Goal: Task Accomplishment & Management: Complete application form

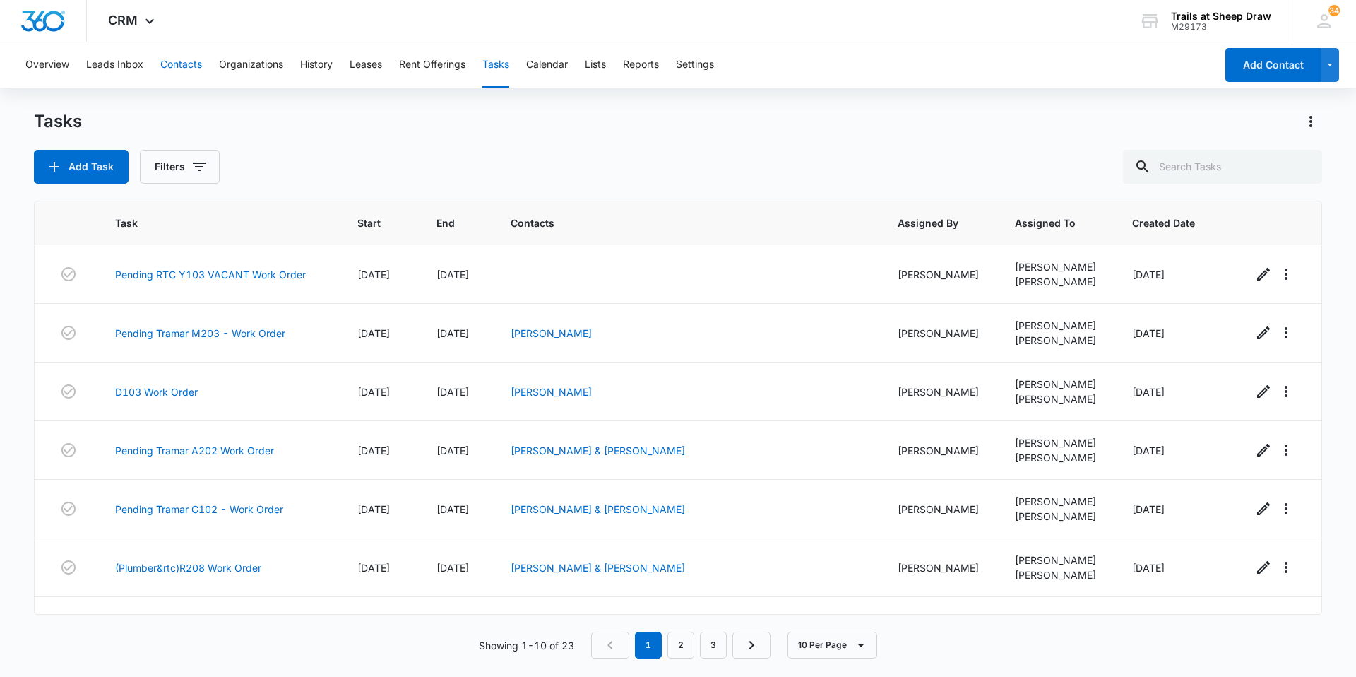
click at [185, 61] on button "Contacts" at bounding box center [181, 64] width 42 height 45
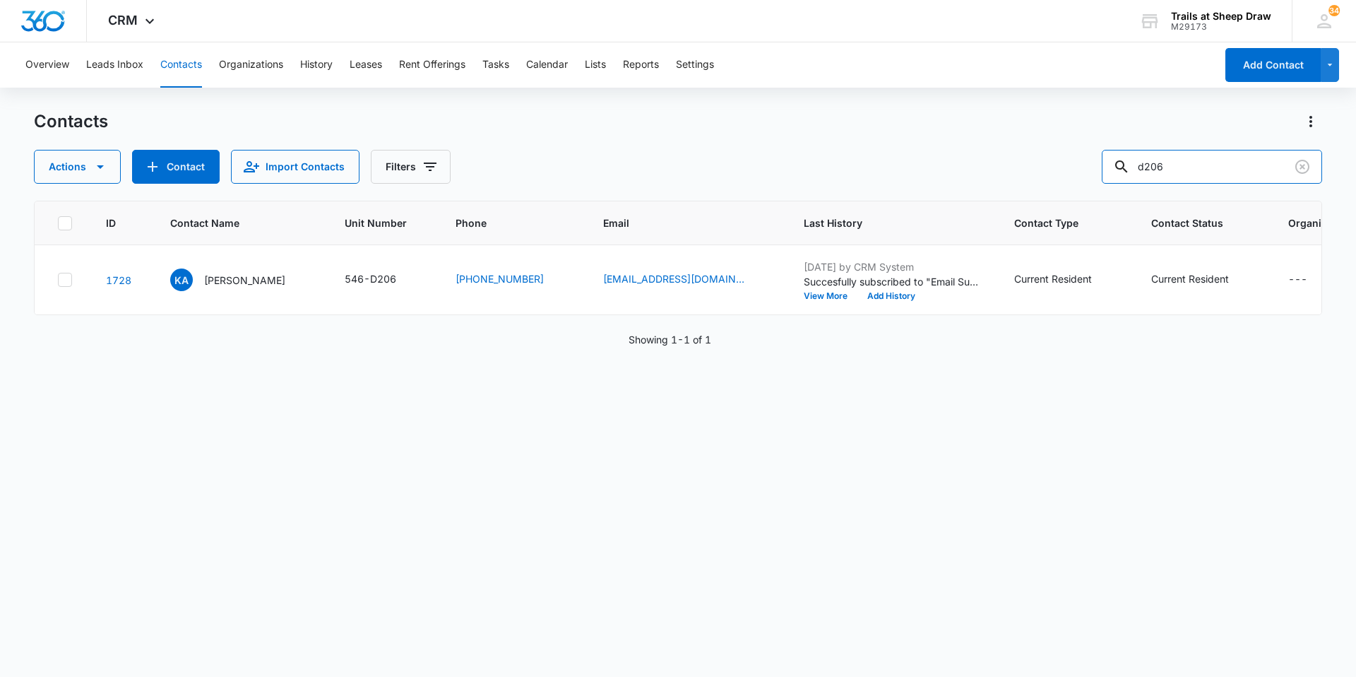
drag, startPoint x: 1244, startPoint y: 165, endPoint x: 952, endPoint y: 150, distance: 292.9
click at [961, 153] on div "Actions Contact Import Contacts Filters d206" at bounding box center [678, 167] width 1289 height 34
click at [1308, 172] on icon "Clear" at bounding box center [1303, 167] width 14 height 14
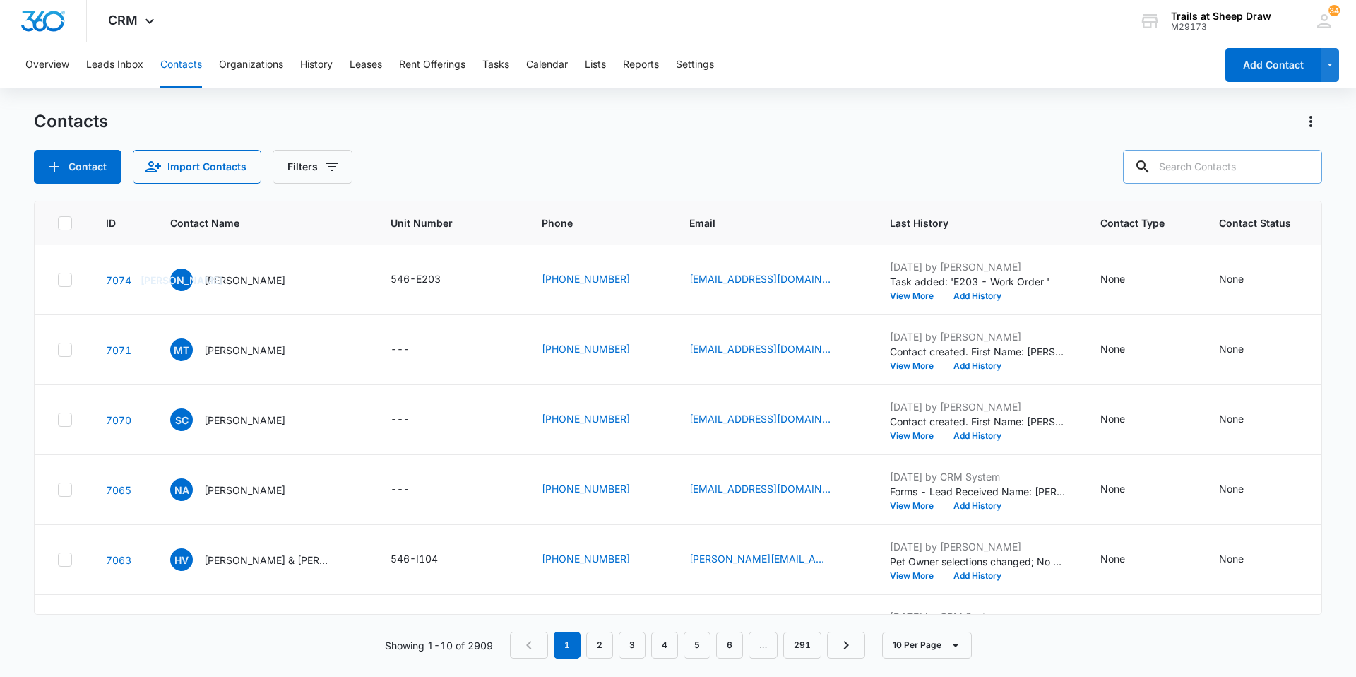
click at [1207, 162] on input "text" at bounding box center [1222, 167] width 199 height 34
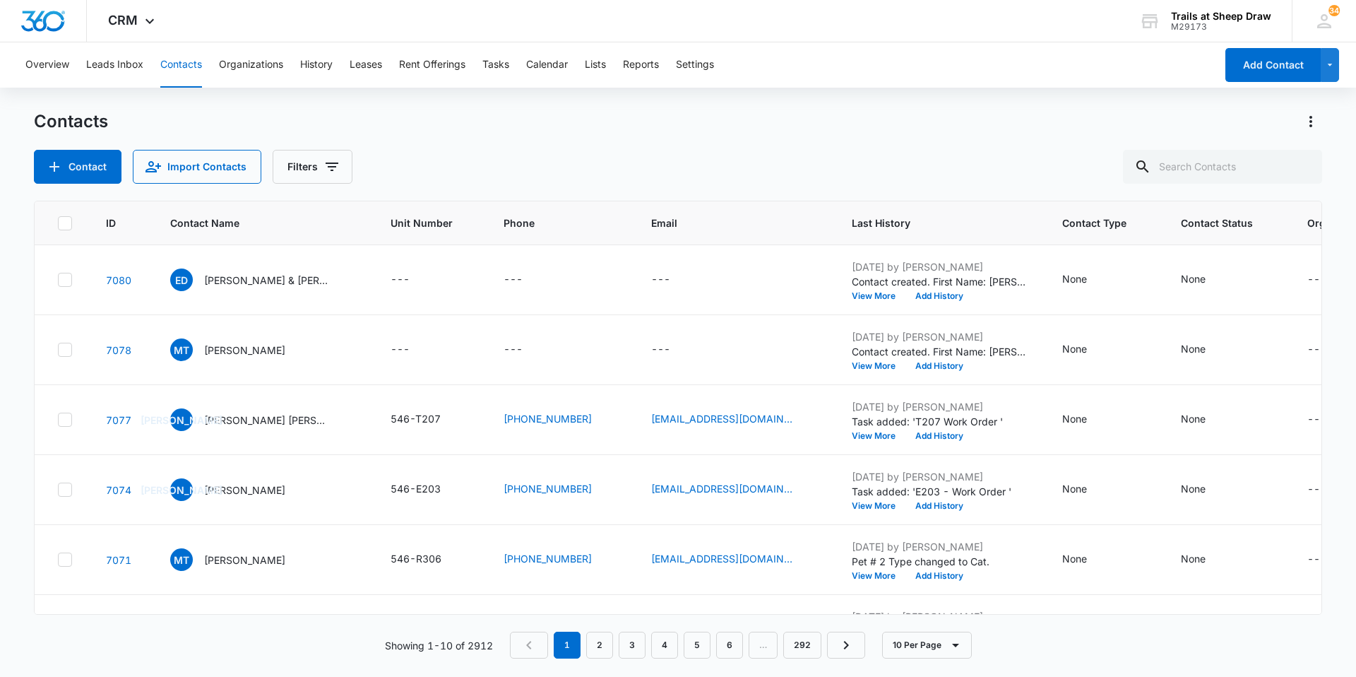
click at [179, 69] on button "Contacts" at bounding box center [181, 64] width 42 height 45
click at [1200, 164] on input "text" at bounding box center [1222, 167] width 199 height 34
click at [1190, 167] on input "text" at bounding box center [1222, 167] width 199 height 34
click at [955, 143] on div "Contacts Contact Import Contacts Filters" at bounding box center [678, 146] width 1289 height 73
click at [1183, 159] on input "text" at bounding box center [1222, 167] width 199 height 34
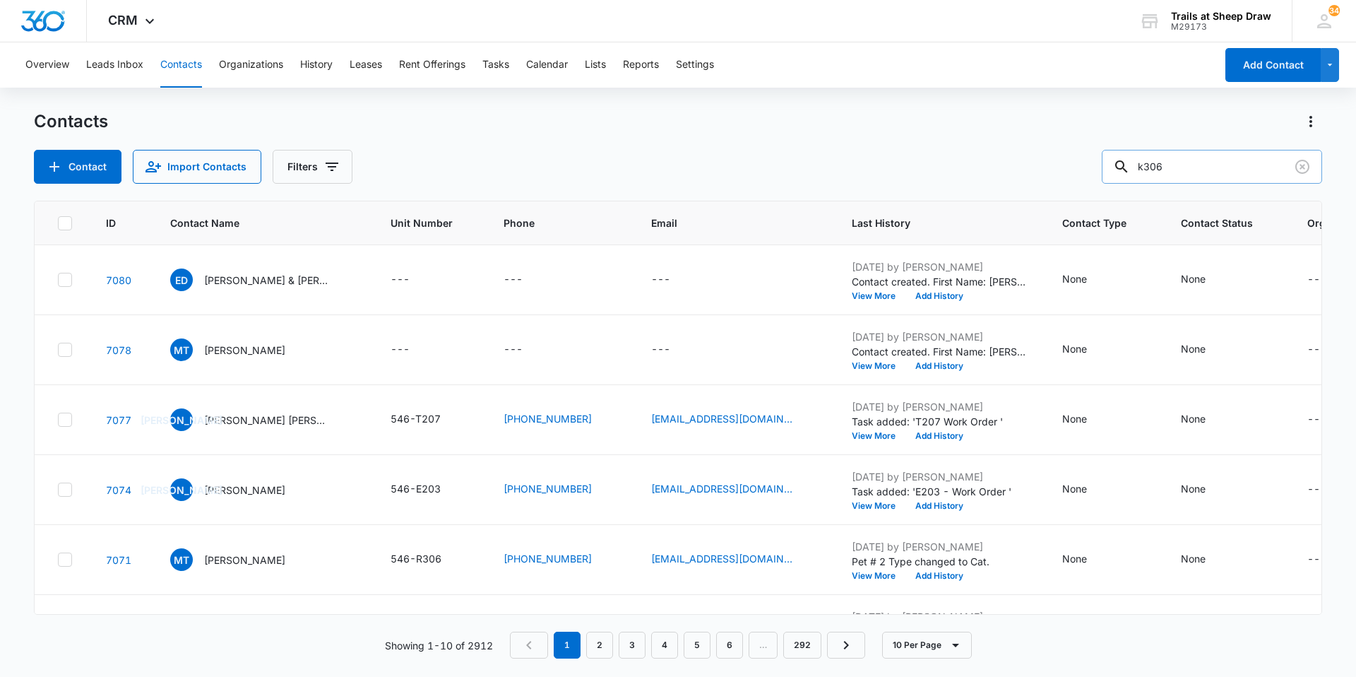
type input "k306"
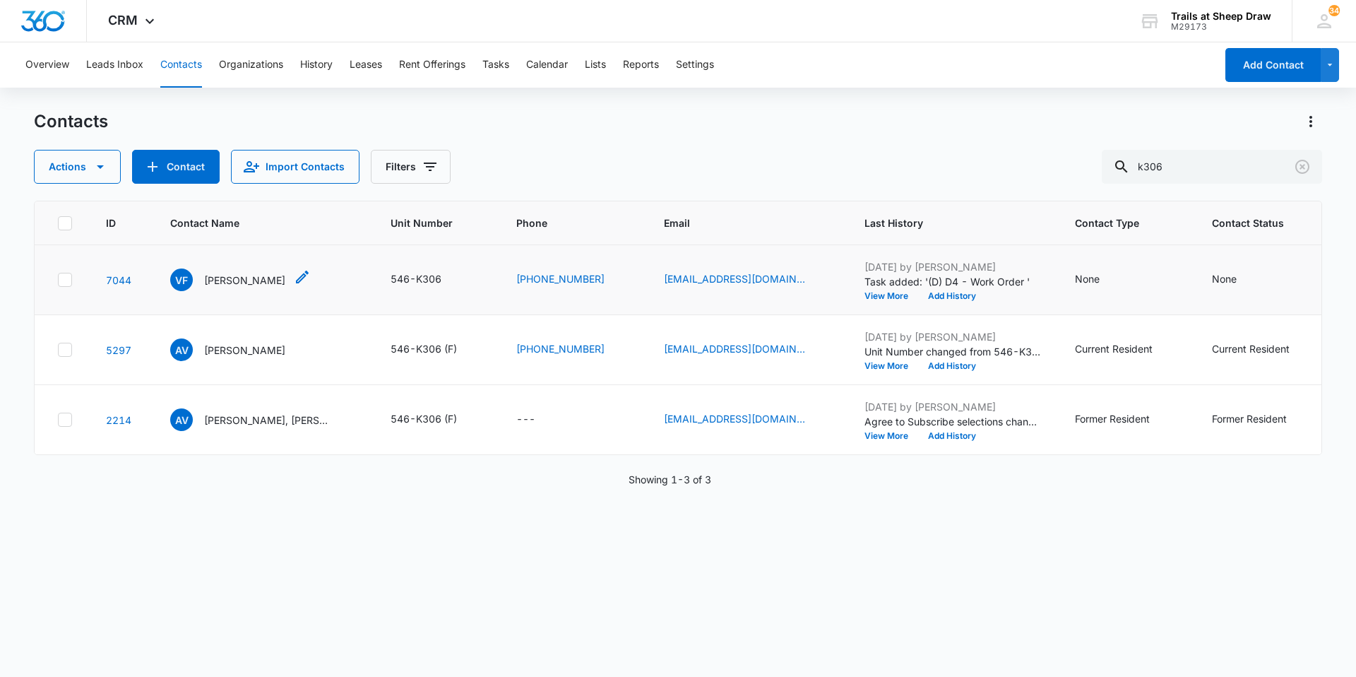
click at [236, 273] on p "[PERSON_NAME]" at bounding box center [244, 280] width 81 height 15
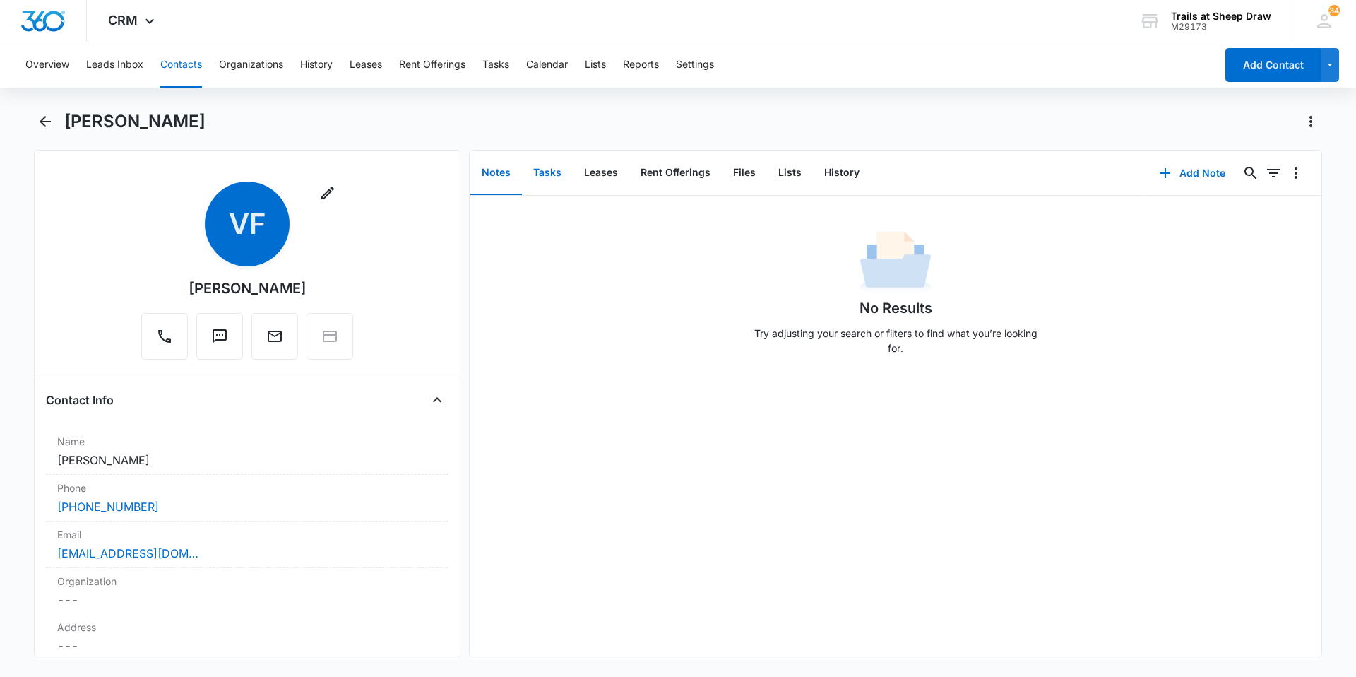
click at [564, 179] on button "Tasks" at bounding box center [547, 173] width 51 height 44
click at [1169, 179] on button "Add Task" at bounding box center [1193, 173] width 93 height 34
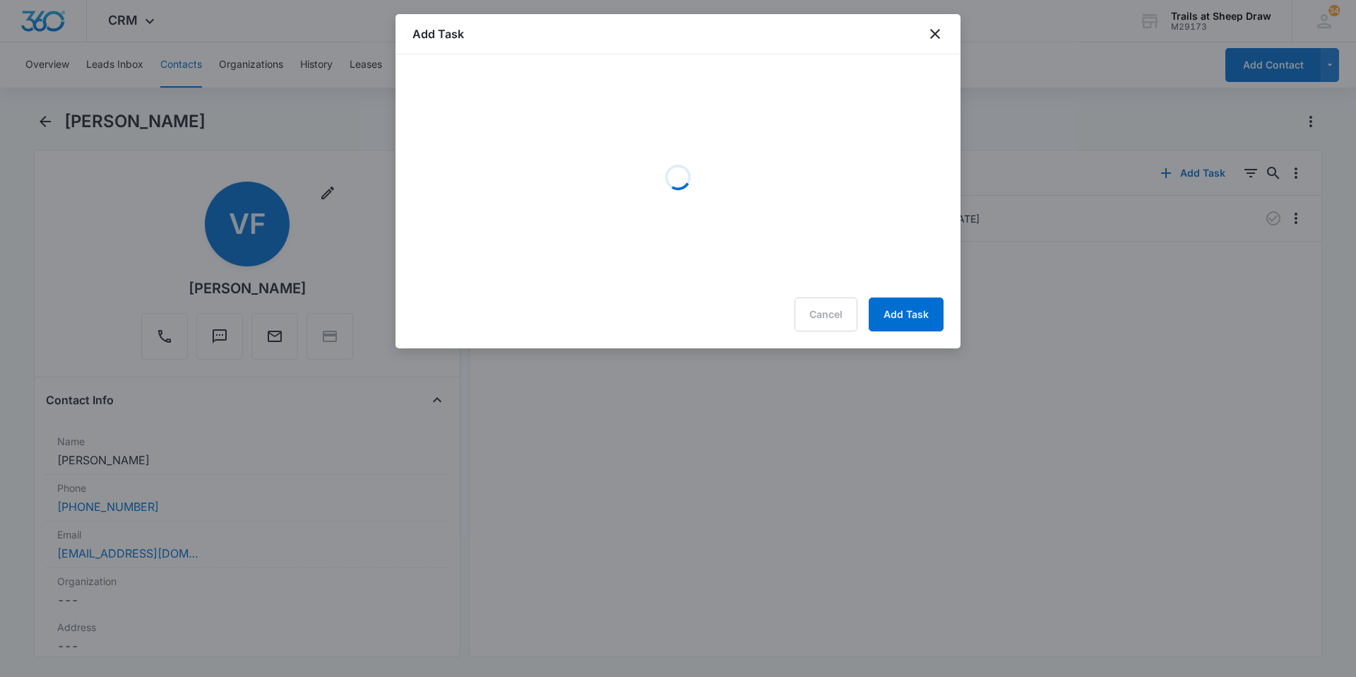
click at [831, 314] on div "Cancel Add Task" at bounding box center [678, 314] width 531 height 34
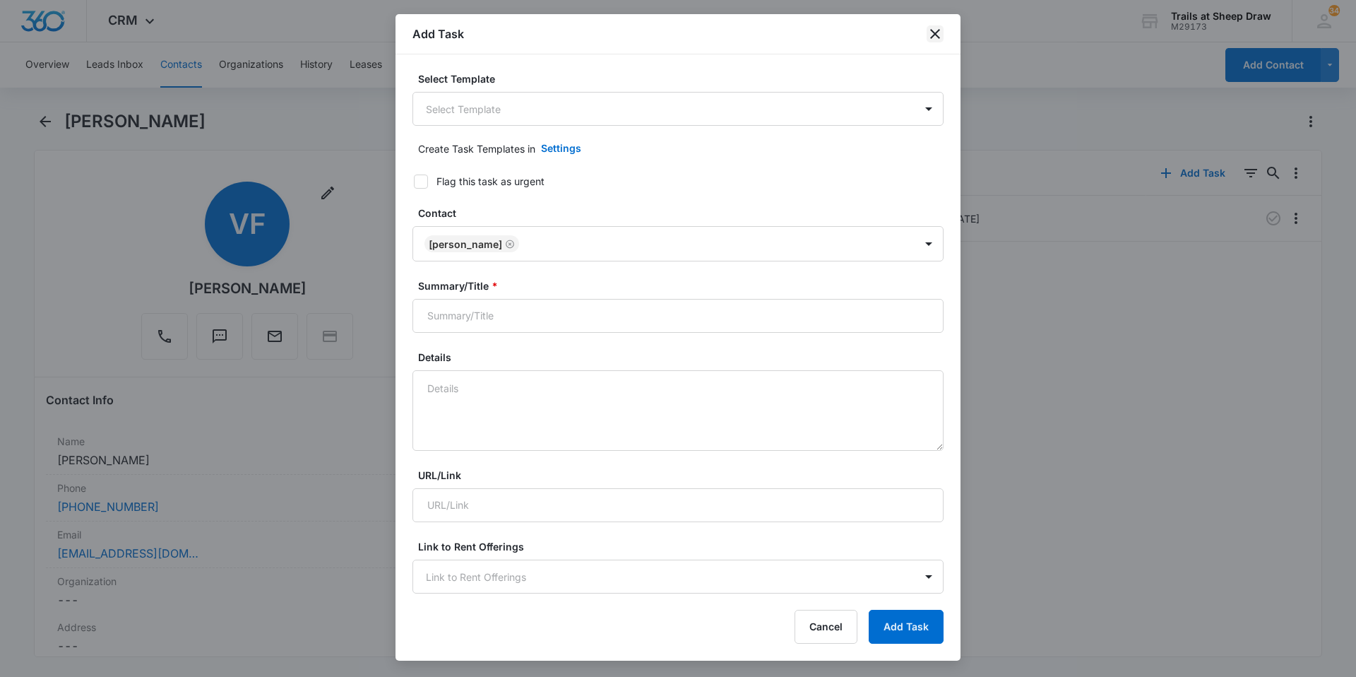
click at [940, 33] on icon "close" at bounding box center [935, 33] width 17 height 17
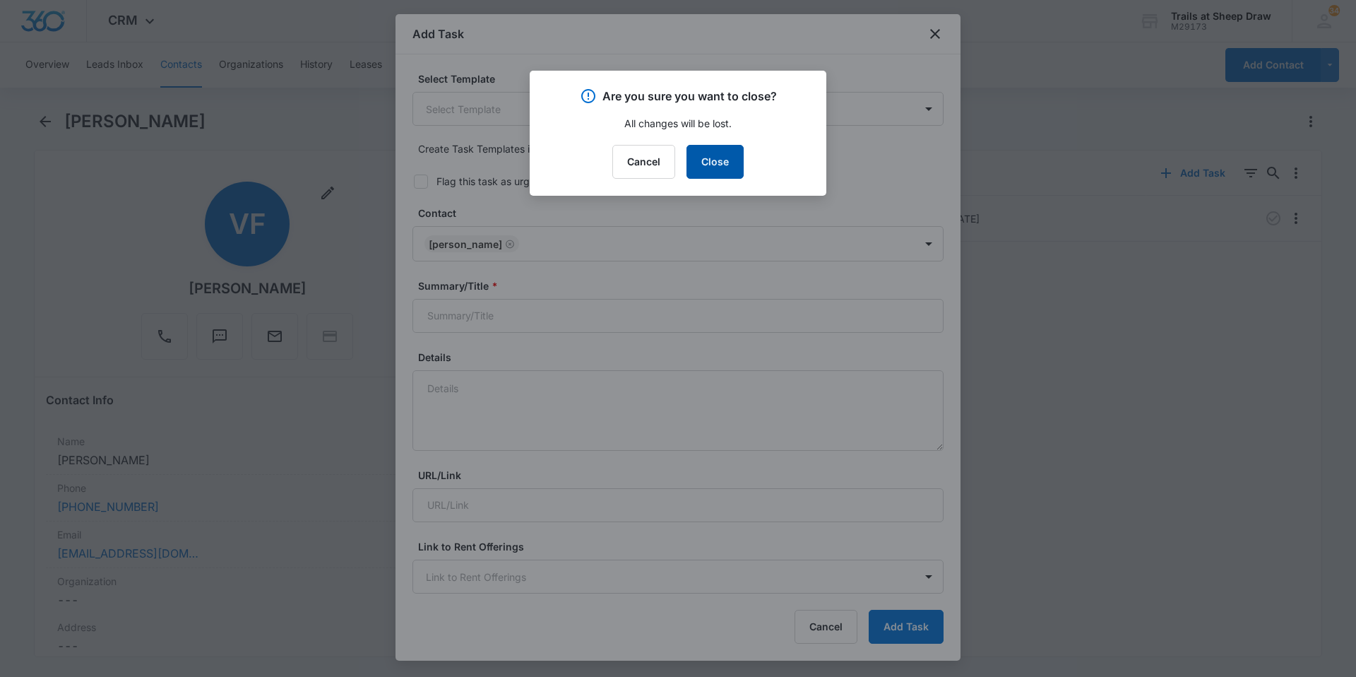
click at [709, 172] on button "Close" at bounding box center [715, 162] width 57 height 34
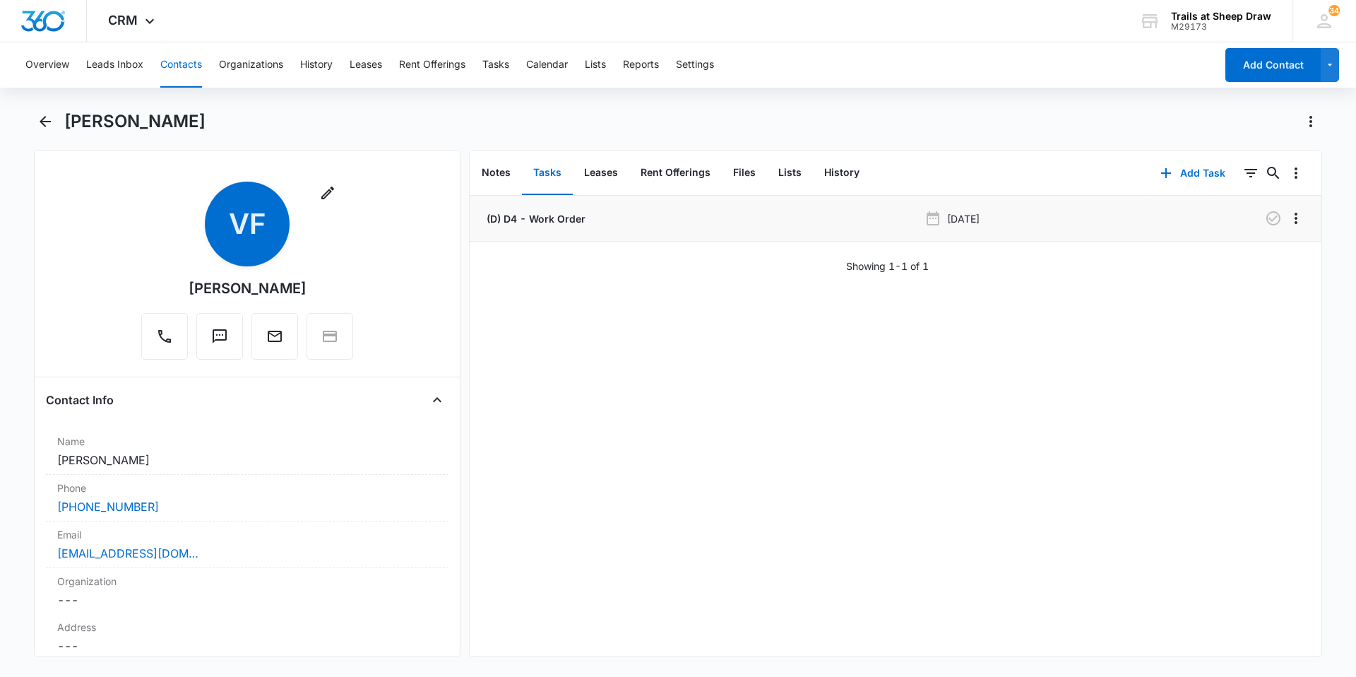
click at [543, 214] on p "(D) D4 - Work Order" at bounding box center [535, 218] width 102 height 15
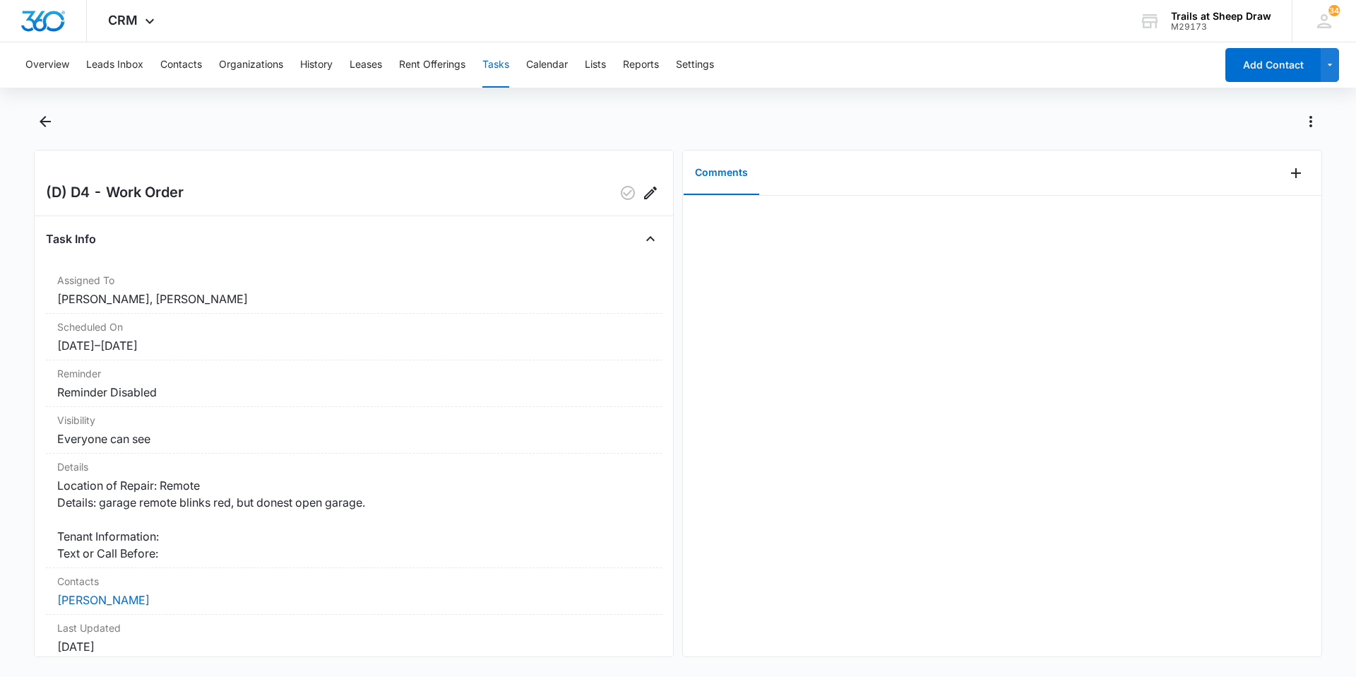
click at [497, 60] on button "Tasks" at bounding box center [496, 64] width 27 height 45
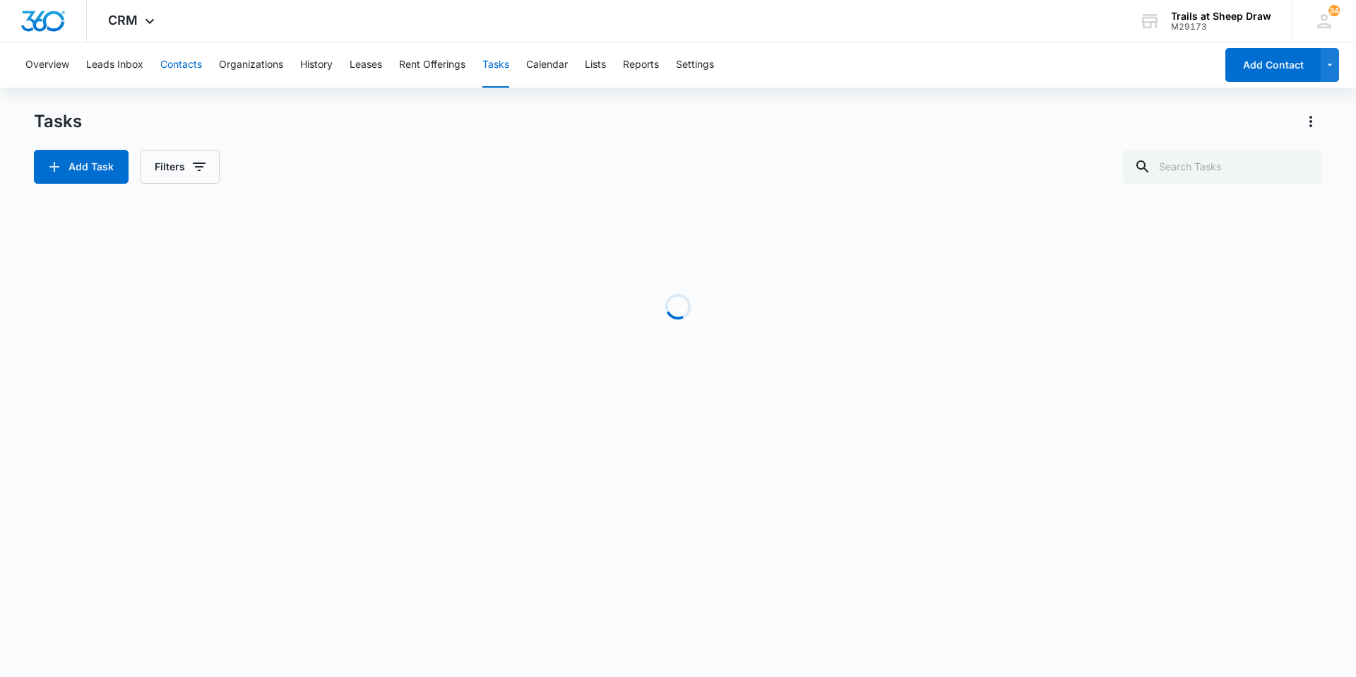
click at [196, 73] on button "Contacts" at bounding box center [181, 64] width 42 height 45
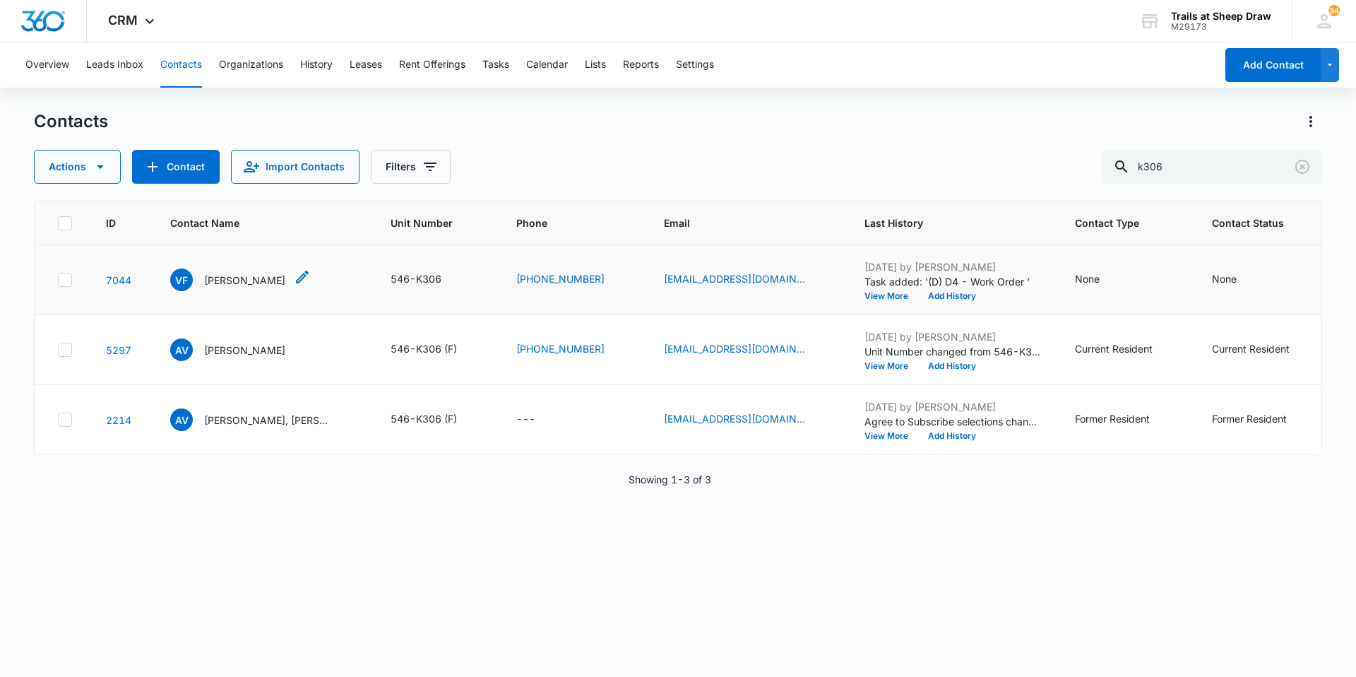
click at [218, 276] on p "[PERSON_NAME]" at bounding box center [244, 280] width 81 height 15
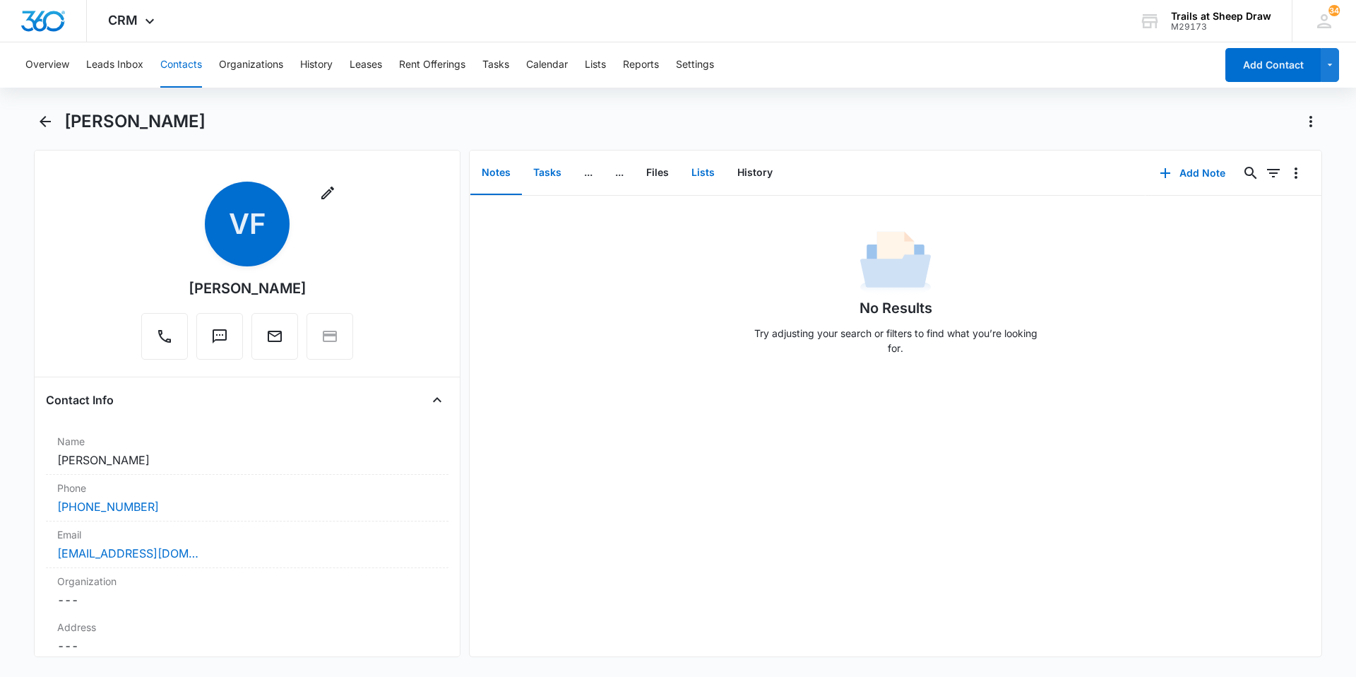
drag, startPoint x: 552, startPoint y: 174, endPoint x: 690, endPoint y: 176, distance: 137.8
click at [555, 175] on button "Tasks" at bounding box center [547, 173] width 51 height 44
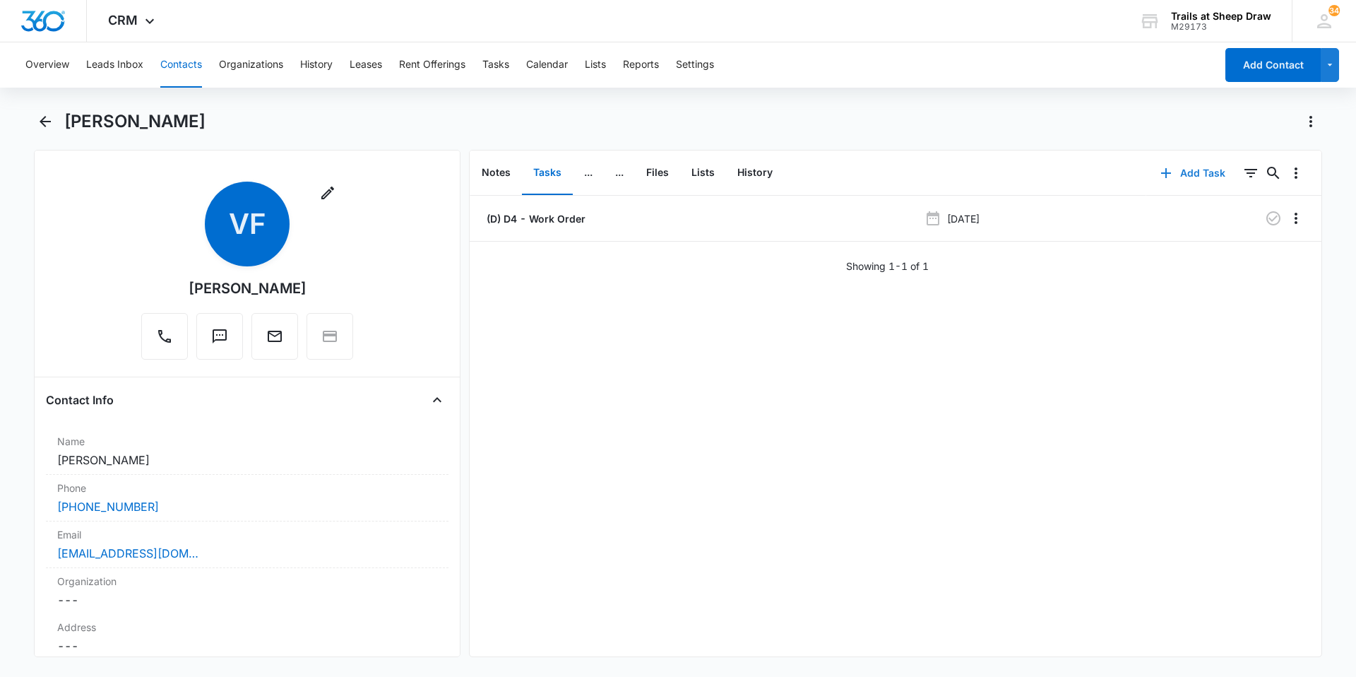
click at [1169, 165] on button "Add Task" at bounding box center [1193, 173] width 93 height 34
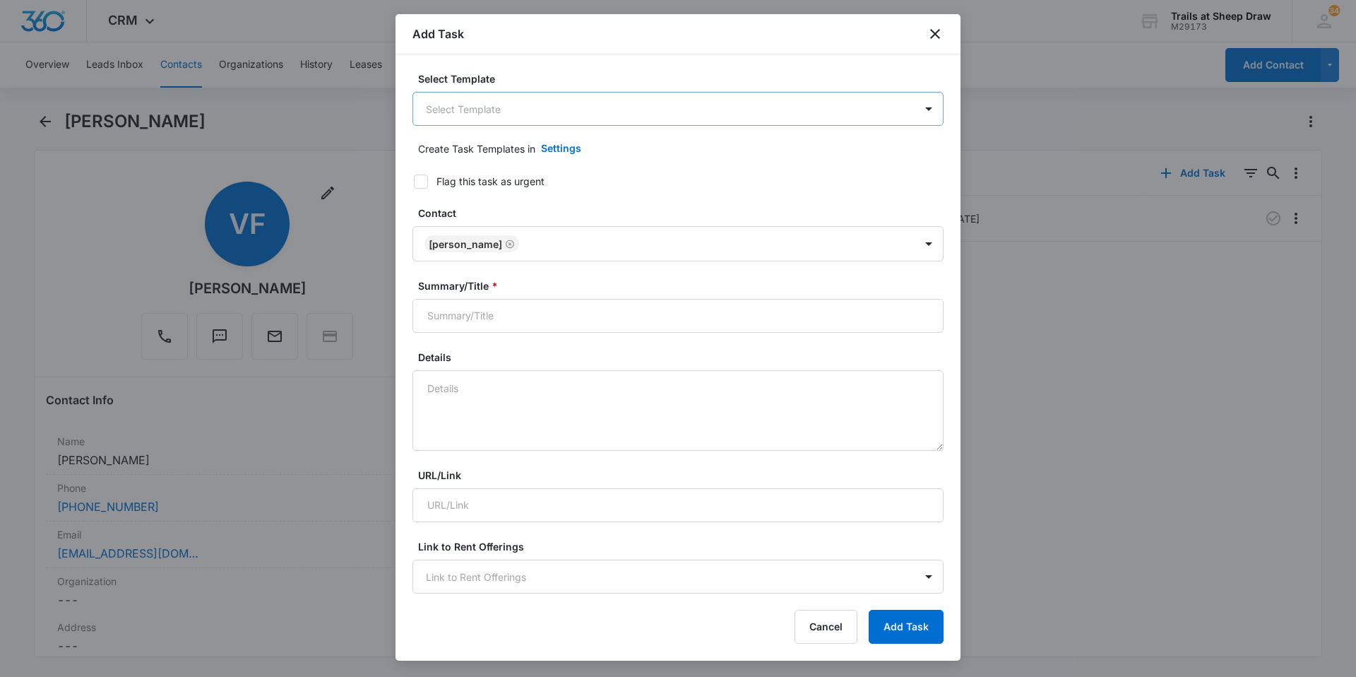
click at [592, 118] on body "CRM Apps Reputation Websites Forms CRM Email Social Content Ads Intelligence Fi…" at bounding box center [678, 338] width 1356 height 677
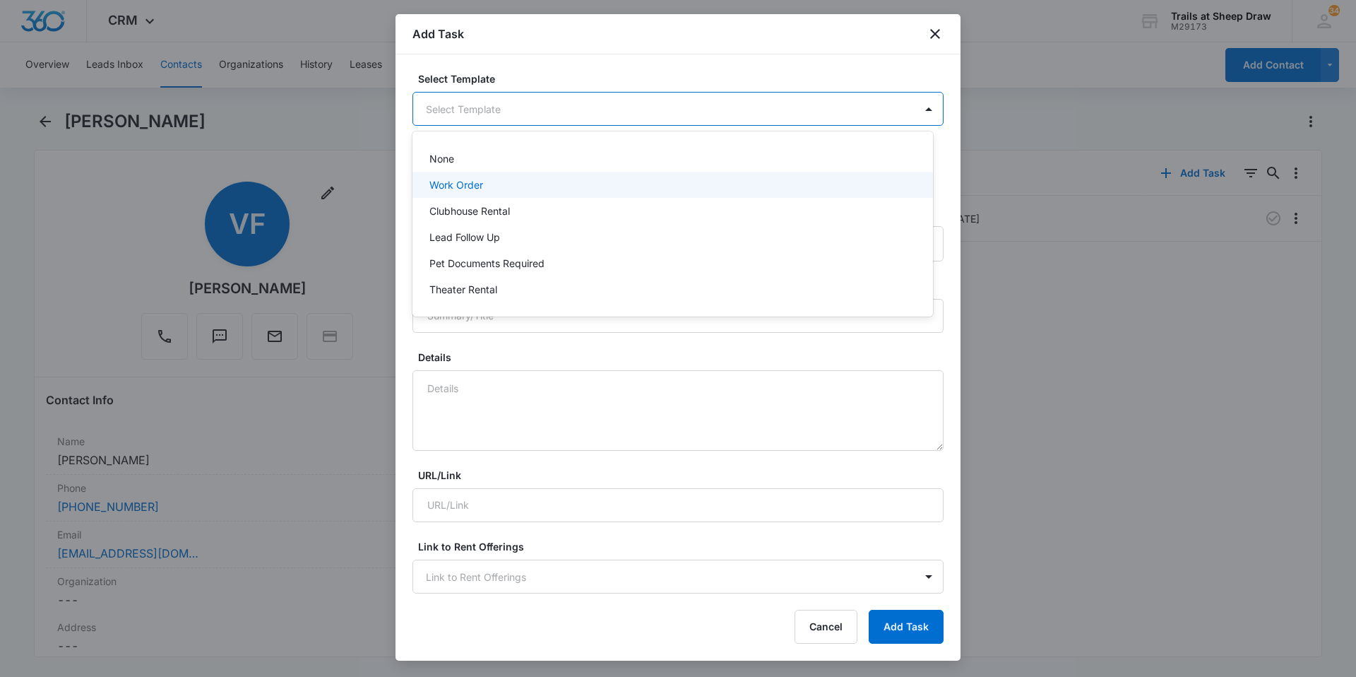
click at [468, 185] on p "Work Order" at bounding box center [457, 184] width 54 height 15
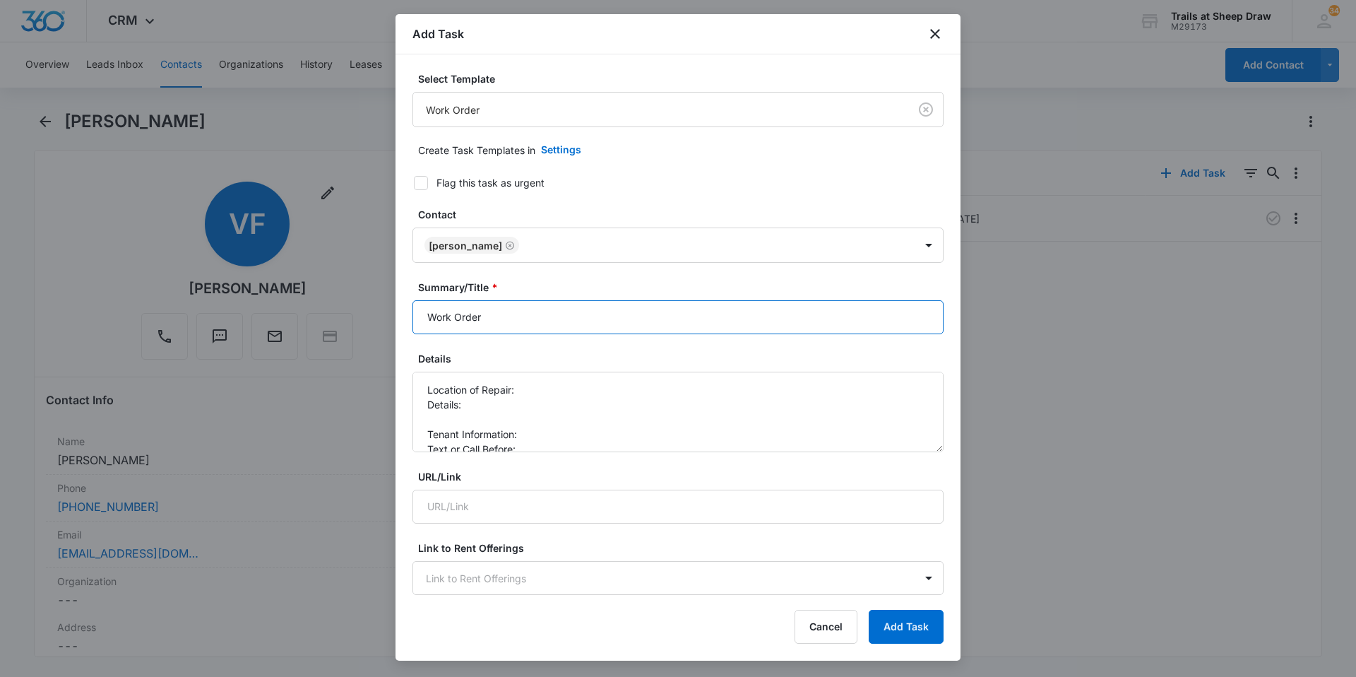
click at [431, 321] on input "Work Order" at bounding box center [678, 317] width 531 height 34
type input "K306 Work Order"
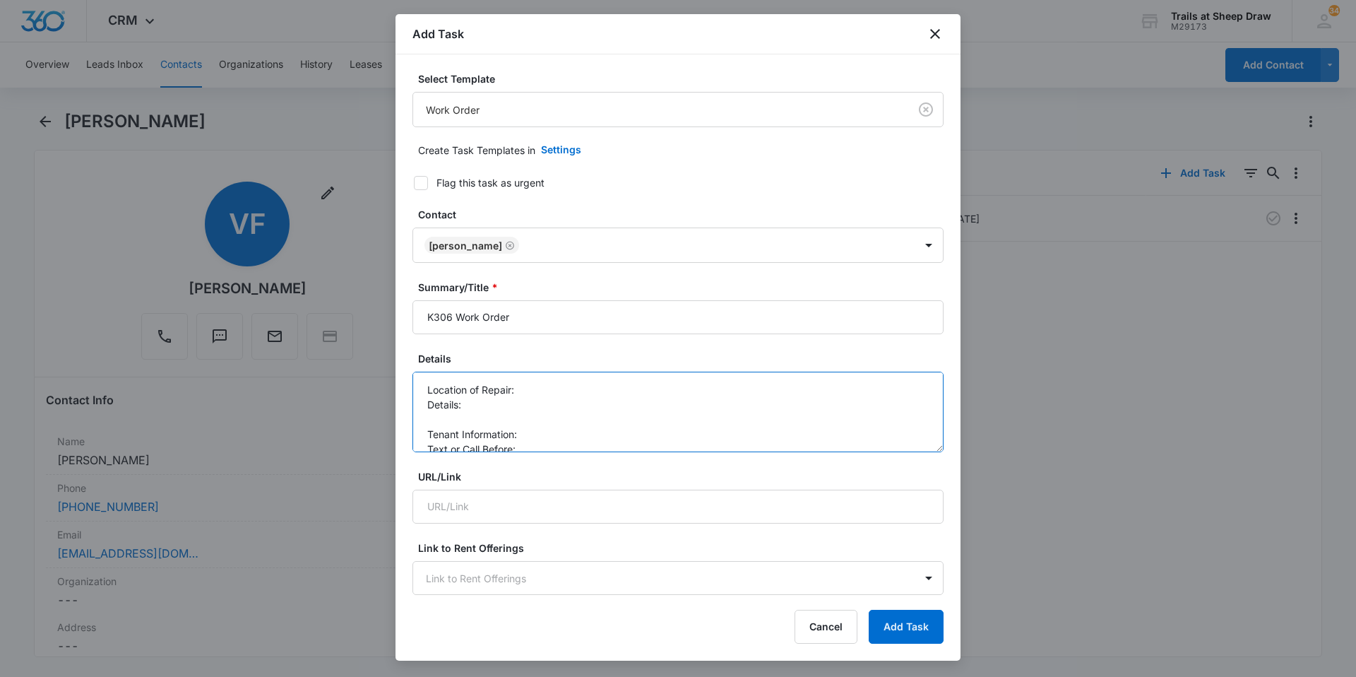
click at [563, 390] on textarea "Location of Repair: Details: Tenant Information: Text or Call Before:" at bounding box center [678, 412] width 531 height 81
click at [442, 413] on textarea "Location of Repair: Patio Details: Tenant Information: Text or Call Before:" at bounding box center [678, 412] width 531 height 81
click at [567, 427] on textarea "Location of Repair: Patio Details: *Wasps nest on patio - please remove Tenant …" at bounding box center [678, 412] width 531 height 81
click at [574, 413] on textarea "Location of Repair: Patio Details: *Wasps nest on patio - please remove Tenant …" at bounding box center [678, 412] width 531 height 81
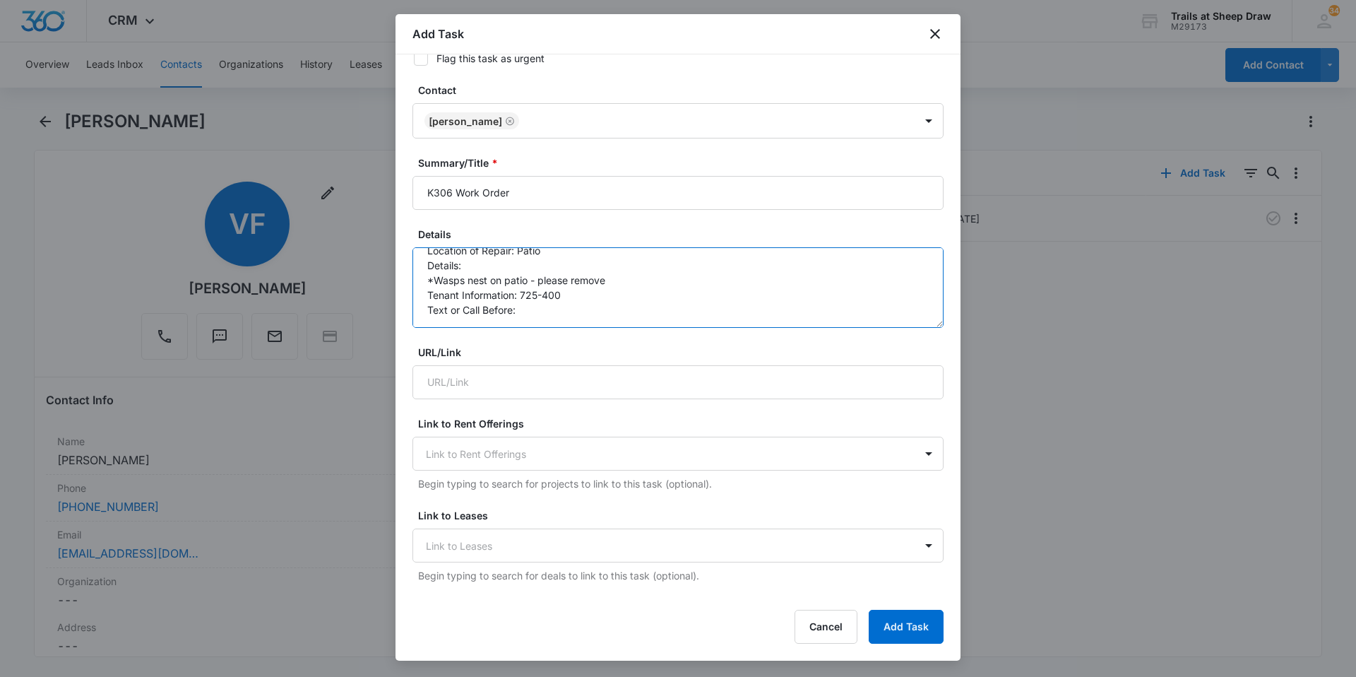
scroll to position [0, 0]
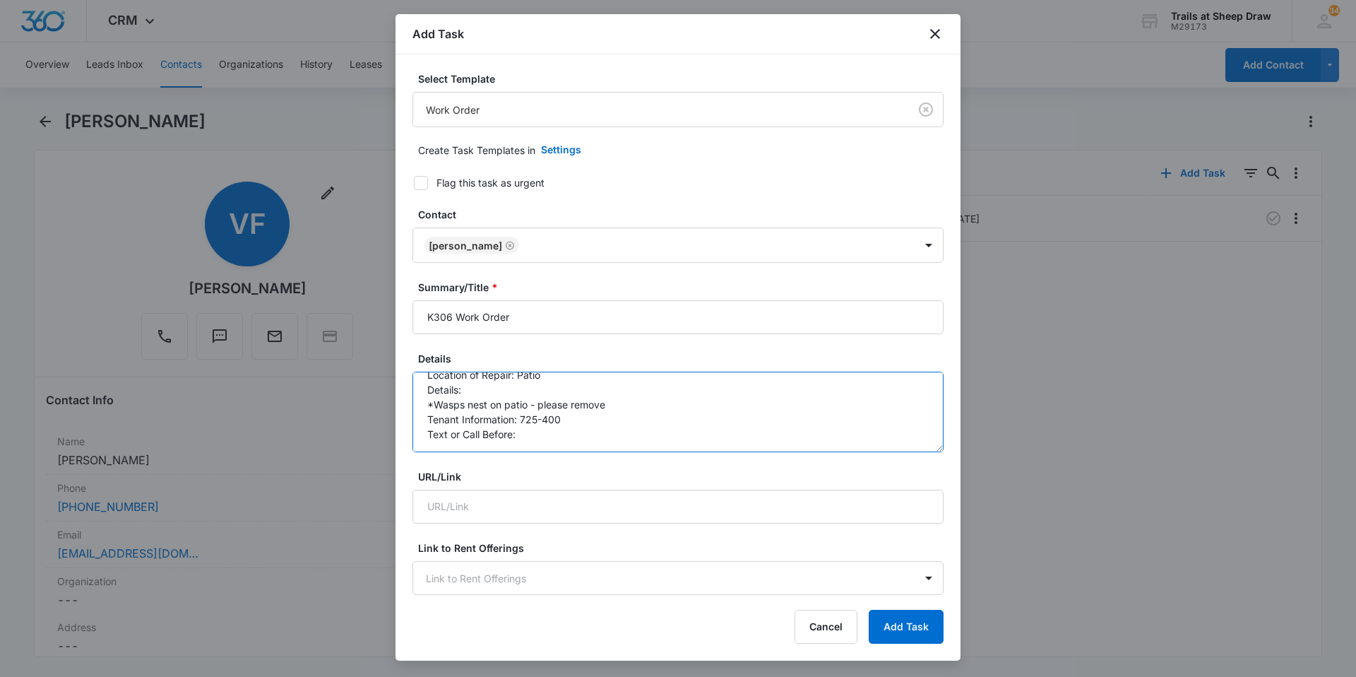
click at [593, 422] on textarea "Location of Repair: Patio Details: *Wasps nest on patio - please remove Tenant …" at bounding box center [678, 412] width 531 height 81
click at [552, 432] on textarea "Location of Repair: Patio Details: *Wasps nest on patio - please remove Tenant …" at bounding box center [678, 412] width 531 height 81
drag, startPoint x: 521, startPoint y: 416, endPoint x: 550, endPoint y: 415, distance: 29.0
click at [524, 416] on textarea "Location of Repair: Patio Details: *Wasps nest on patio - please remove Tenant …" at bounding box center [678, 412] width 531 height 81
click at [520, 420] on textarea "Location of Repair: Patio Details: *Wasps nest on patio - please remove Tenant …" at bounding box center [678, 412] width 531 height 81
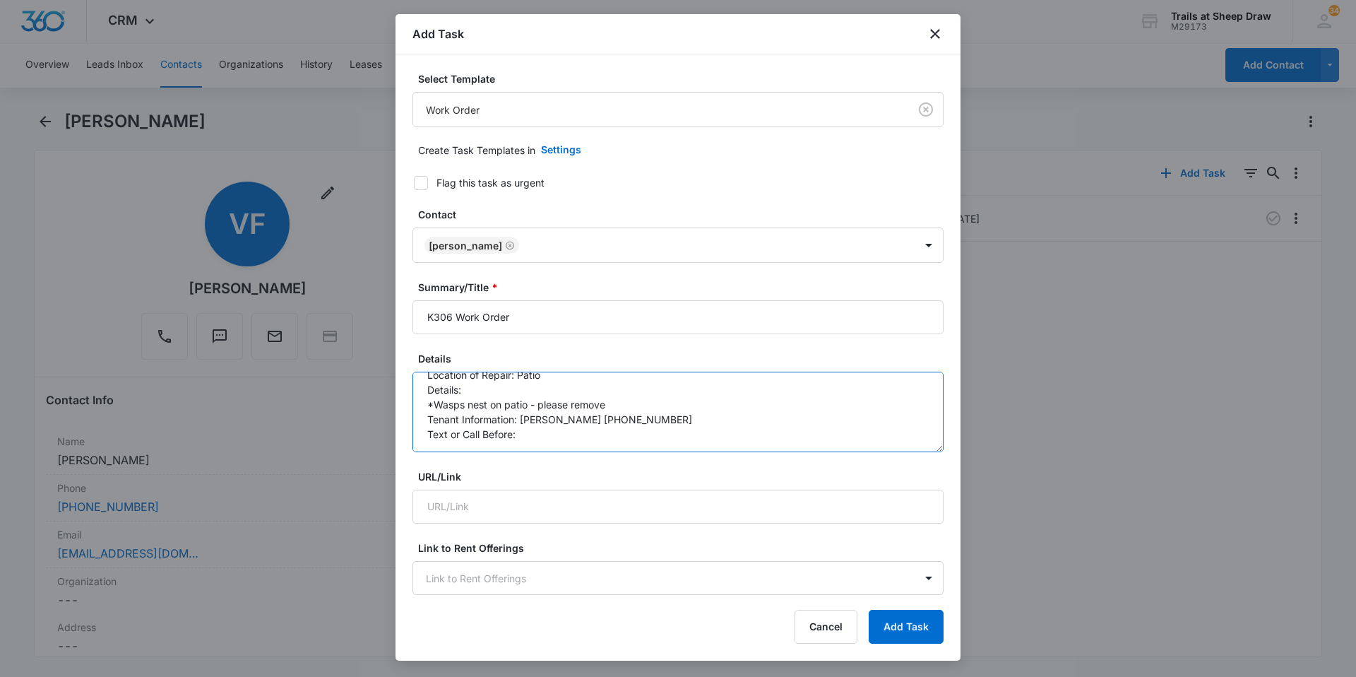
click at [577, 444] on textarea "Location of Repair: Patio Details: *Wasps nest on patio - please remove Tenant …" at bounding box center [678, 412] width 531 height 81
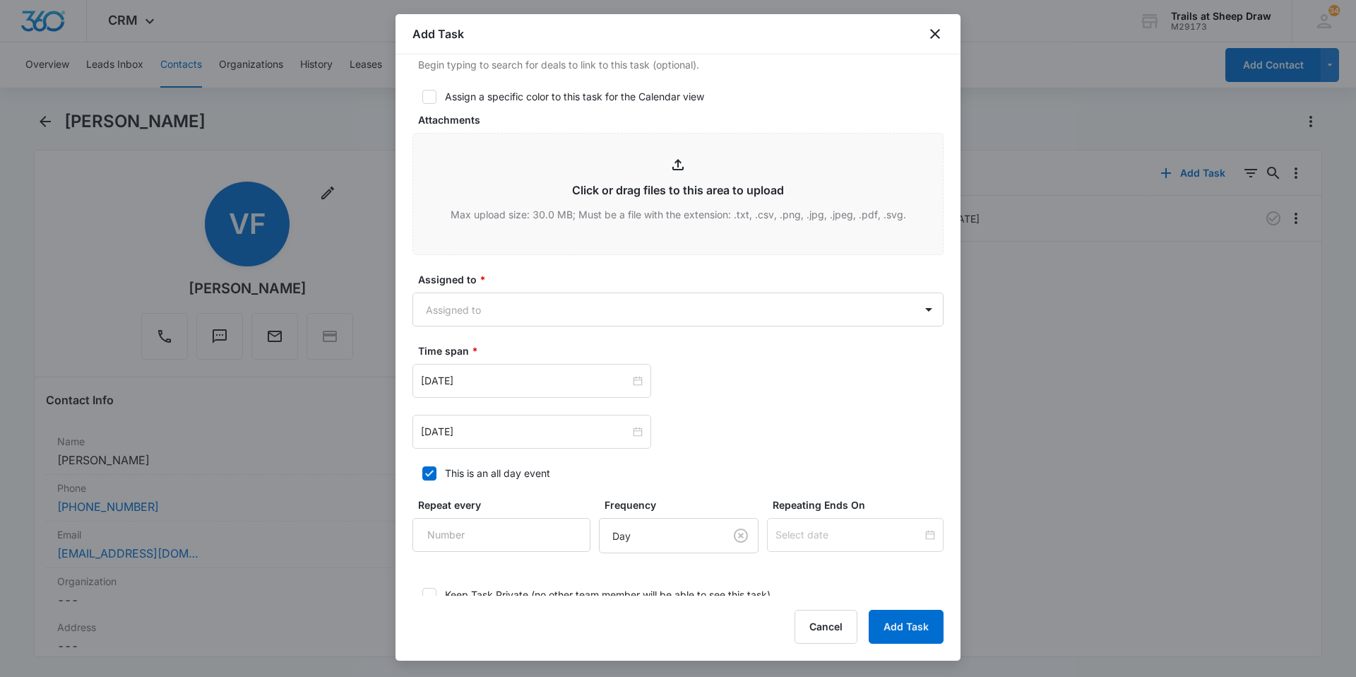
scroll to position [730, 0]
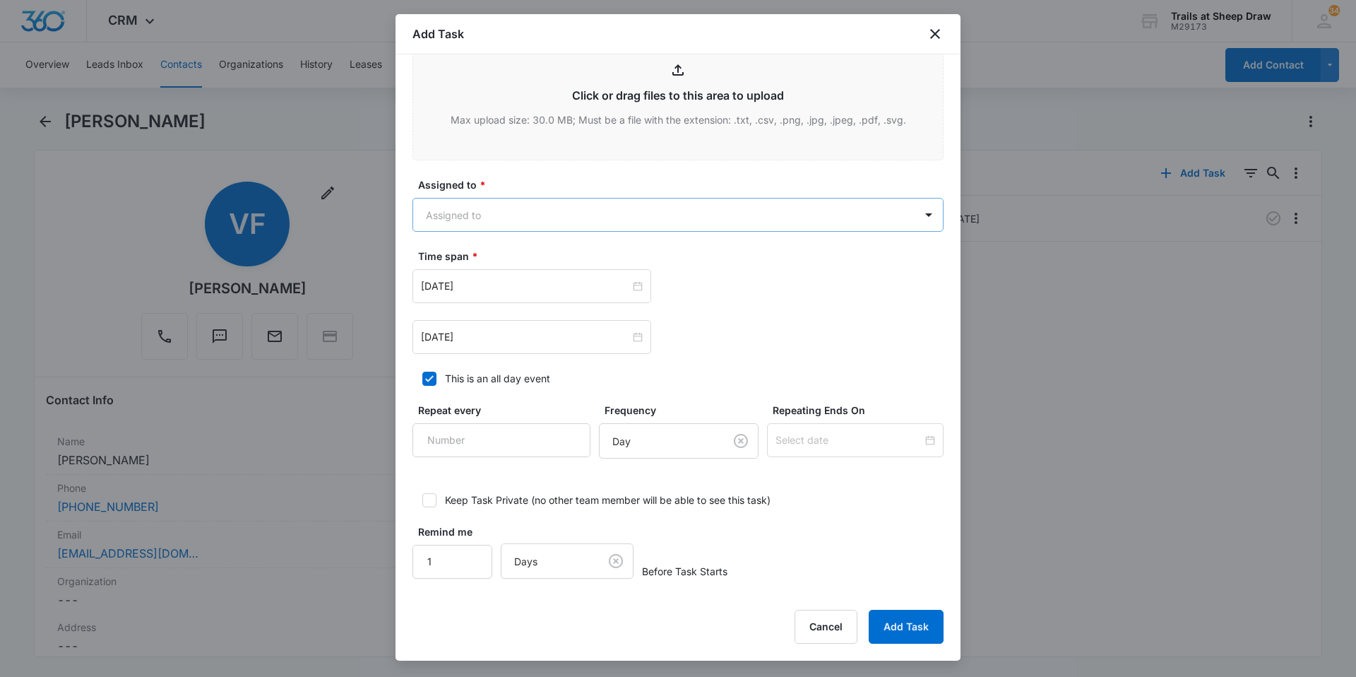
type textarea "Location of Repair: Patio Details: *Wasps nest on patio - please remove Tenant …"
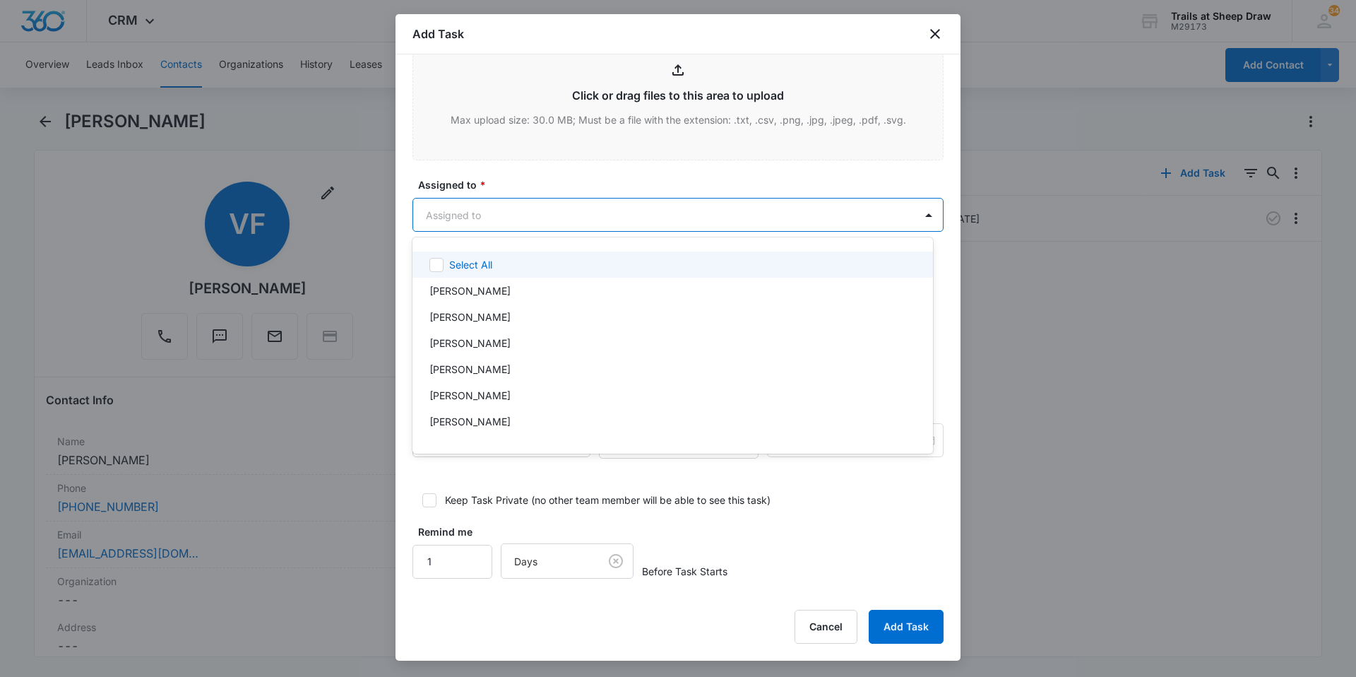
click at [556, 205] on body "CRM Apps Reputation Websites Forms CRM Email Social Content Ads Intelligence Fi…" at bounding box center [678, 338] width 1356 height 677
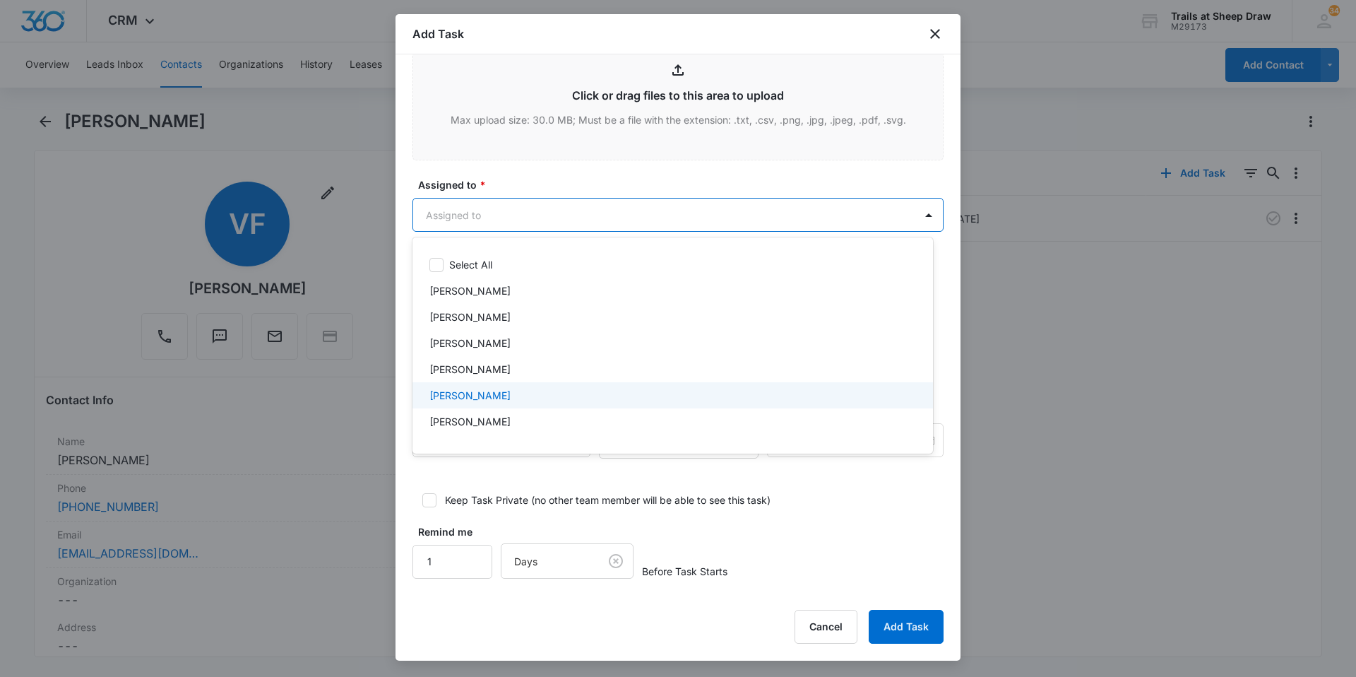
click at [476, 397] on p "[PERSON_NAME]" at bounding box center [470, 395] width 81 height 15
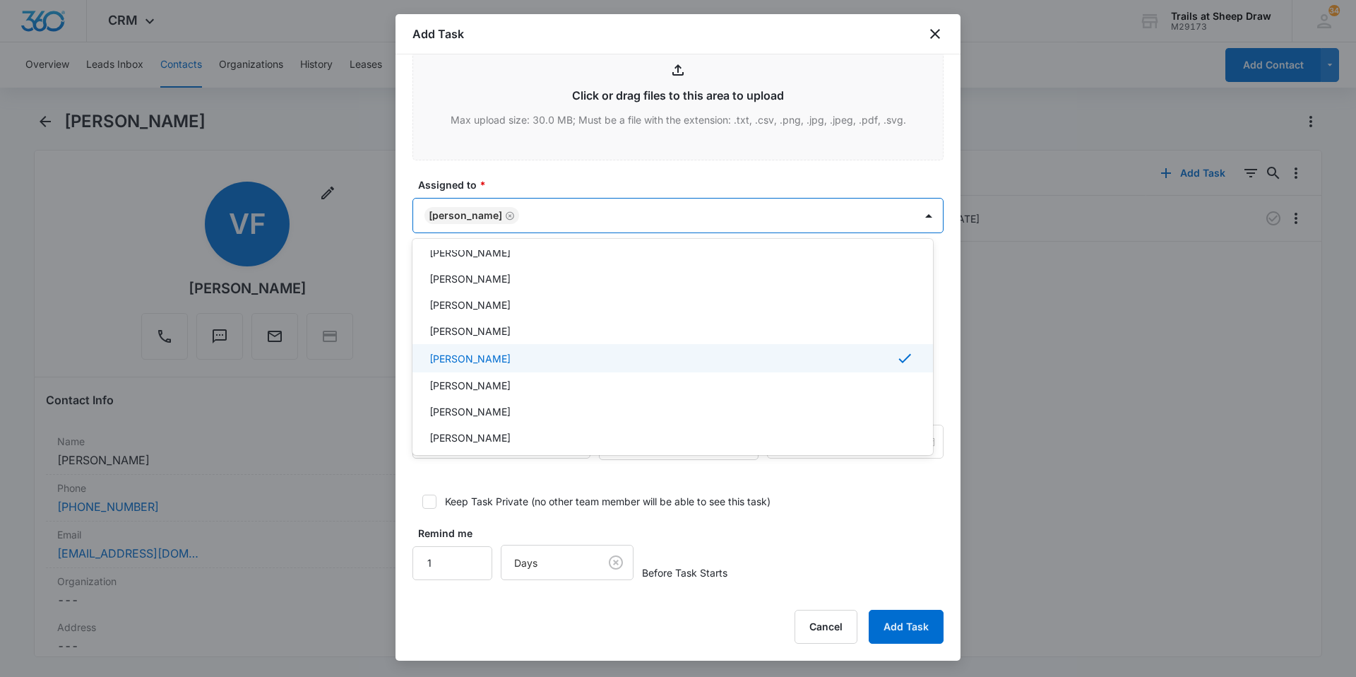
scroll to position [71, 0]
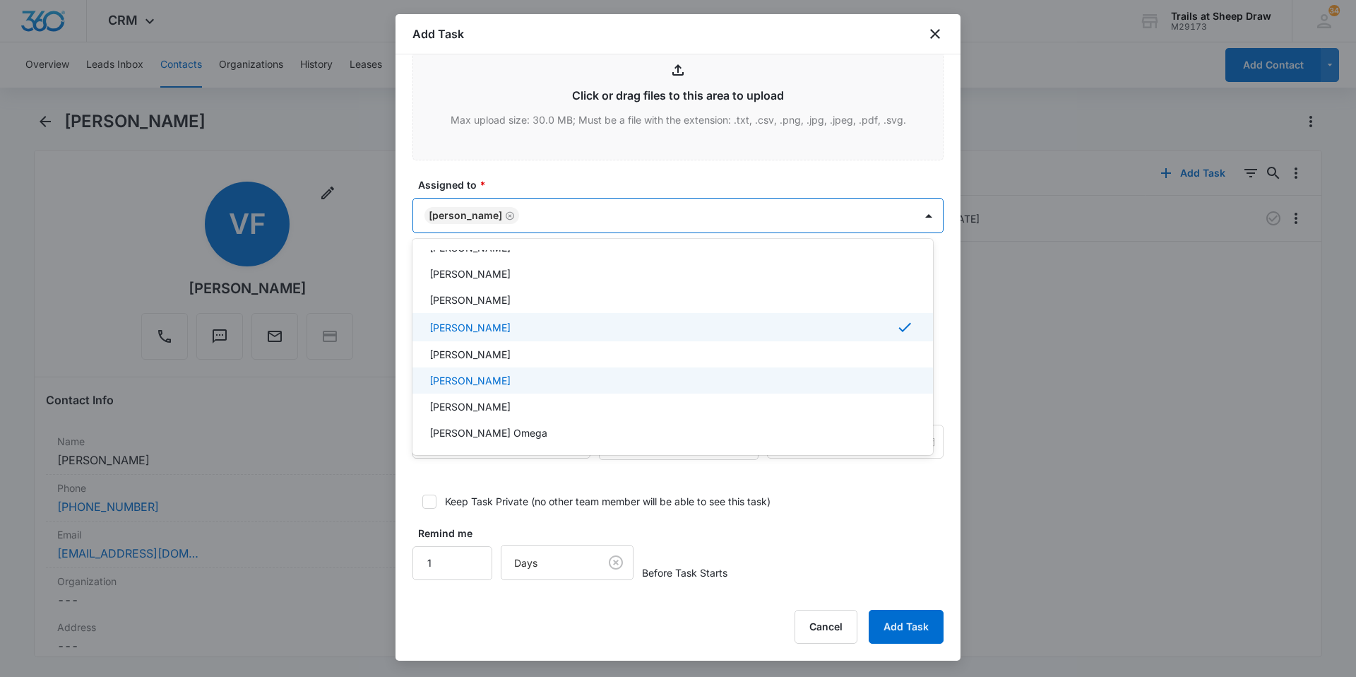
click at [479, 382] on p "[PERSON_NAME]" at bounding box center [470, 380] width 81 height 15
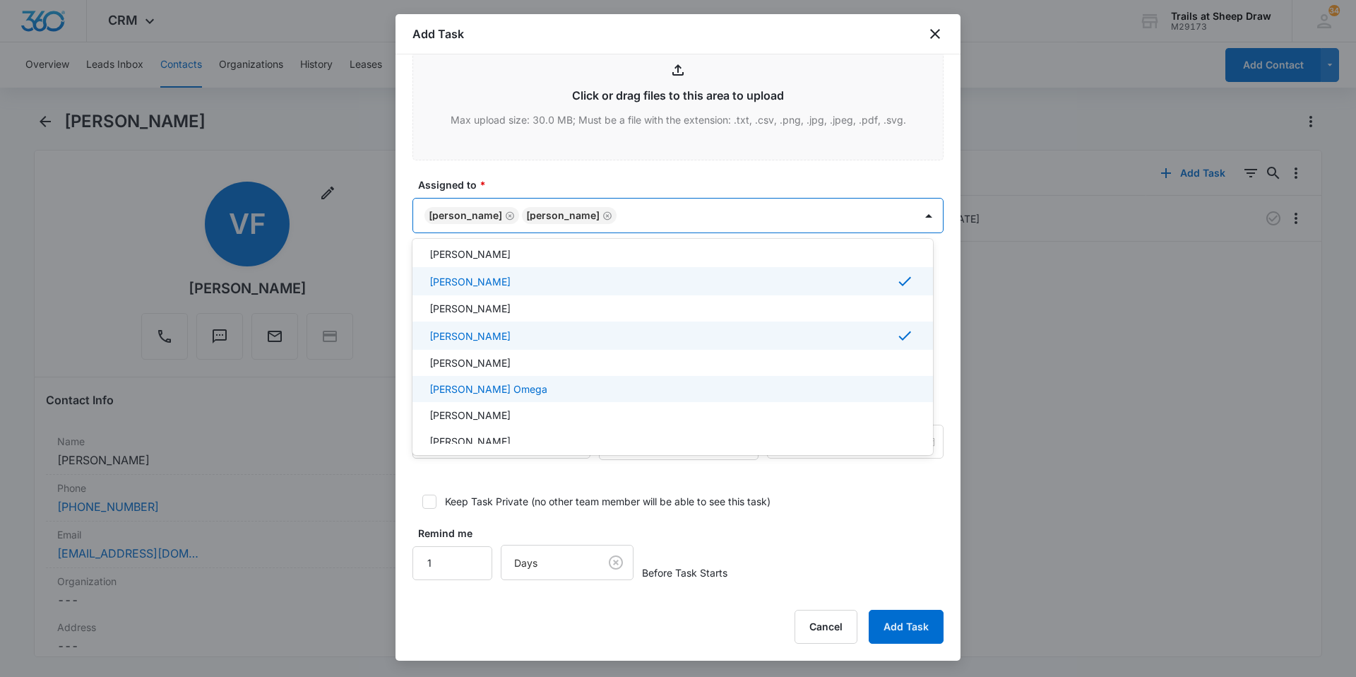
scroll to position [141, 0]
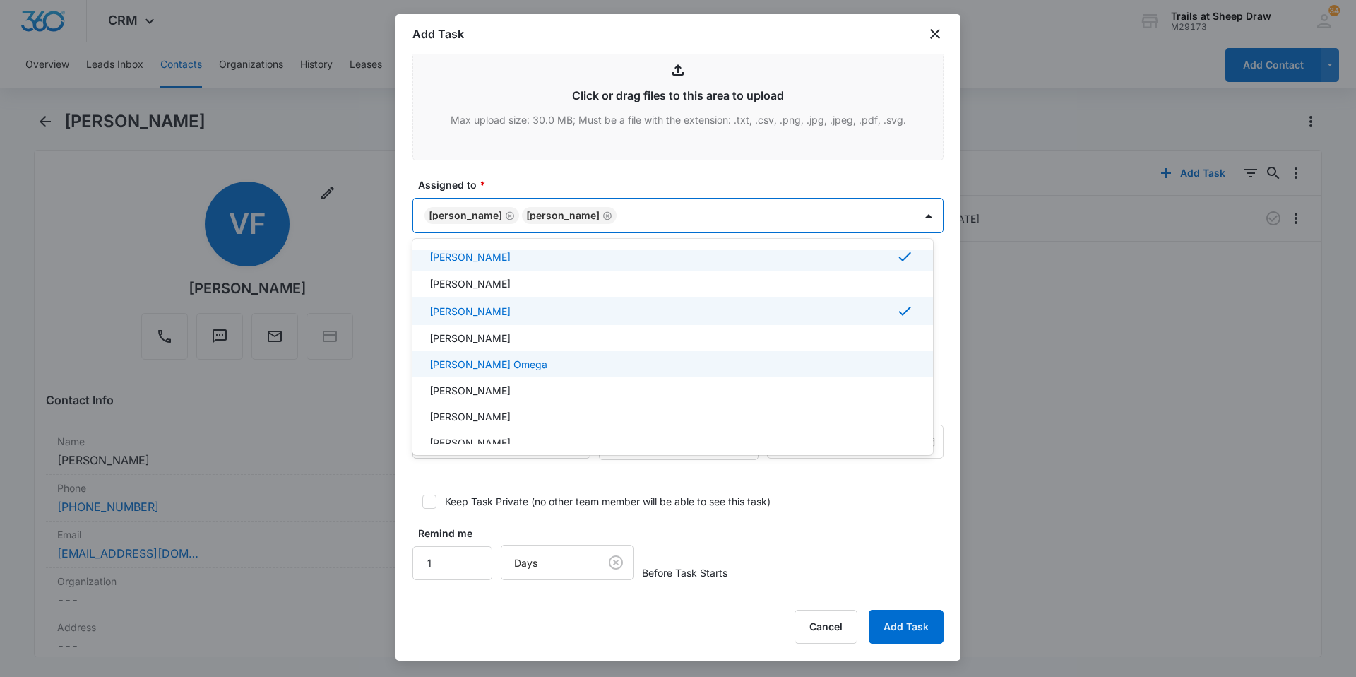
click at [496, 368] on div "[PERSON_NAME] Omega" at bounding box center [672, 364] width 484 height 15
click at [461, 372] on p "[PERSON_NAME] Omega" at bounding box center [489, 365] width 118 height 15
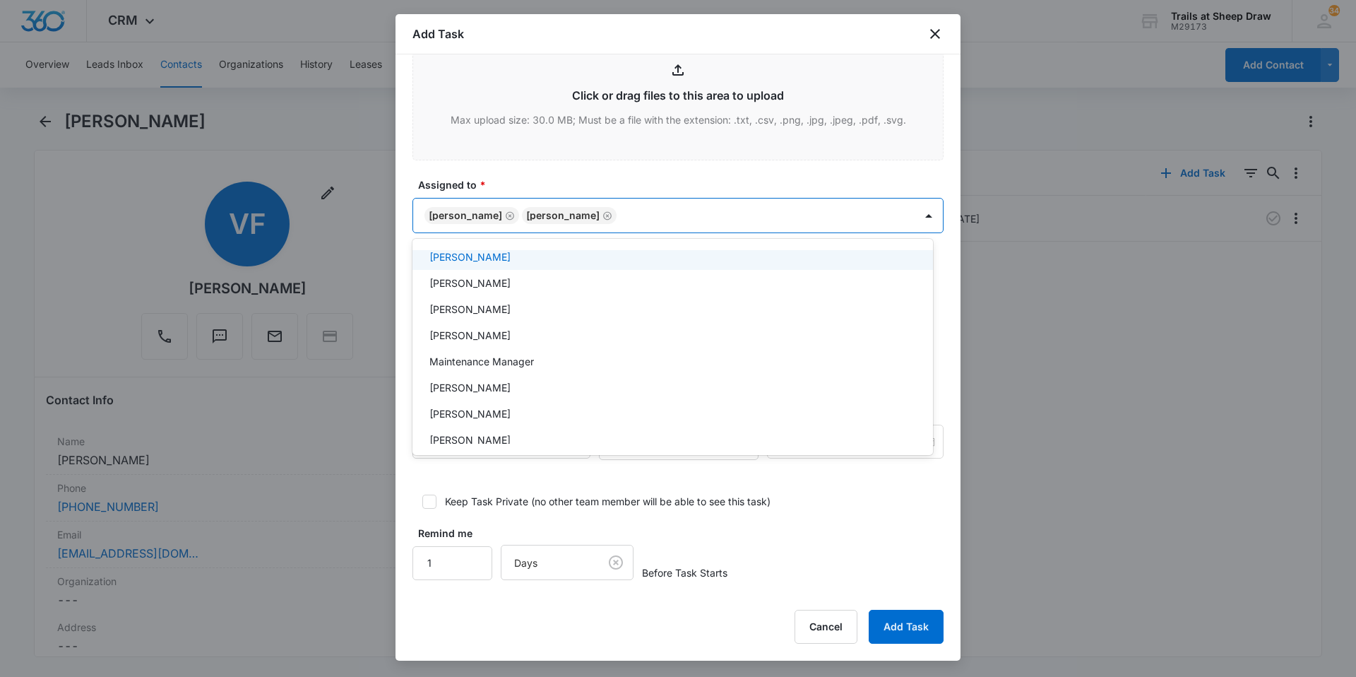
scroll to position [283, 0]
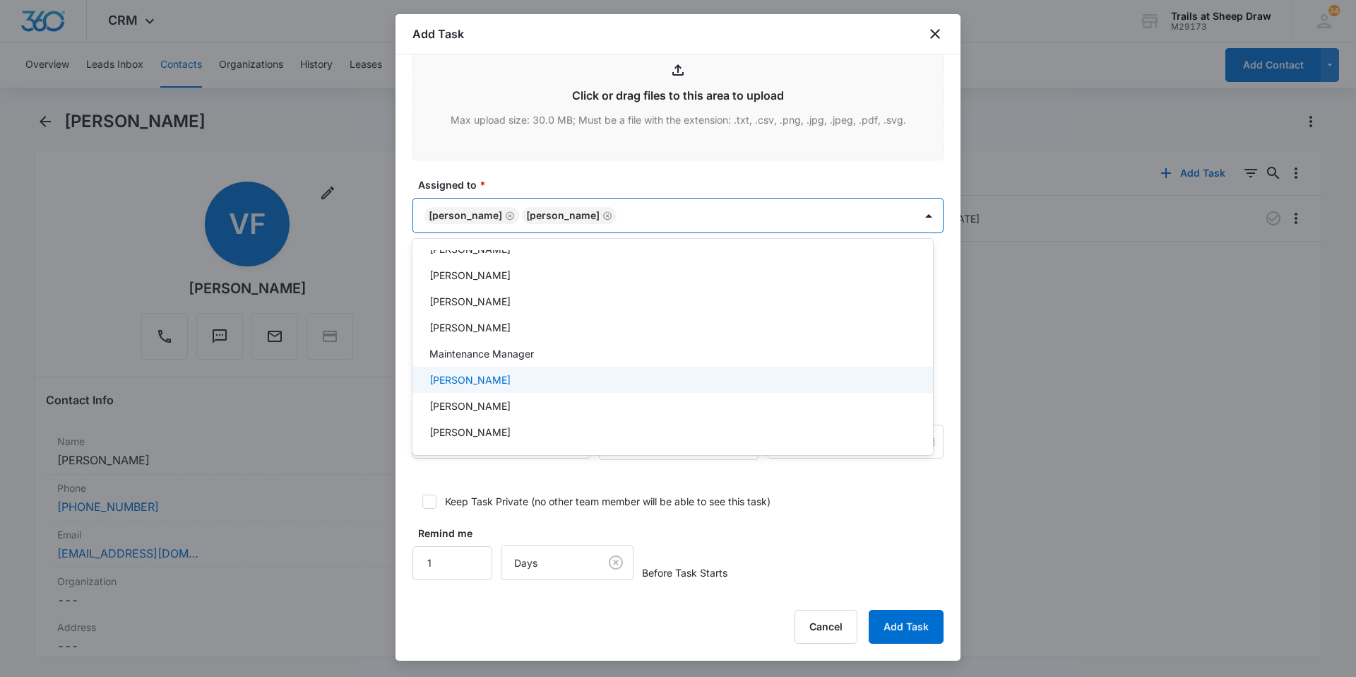
click at [483, 380] on p "[PERSON_NAME]" at bounding box center [470, 379] width 81 height 15
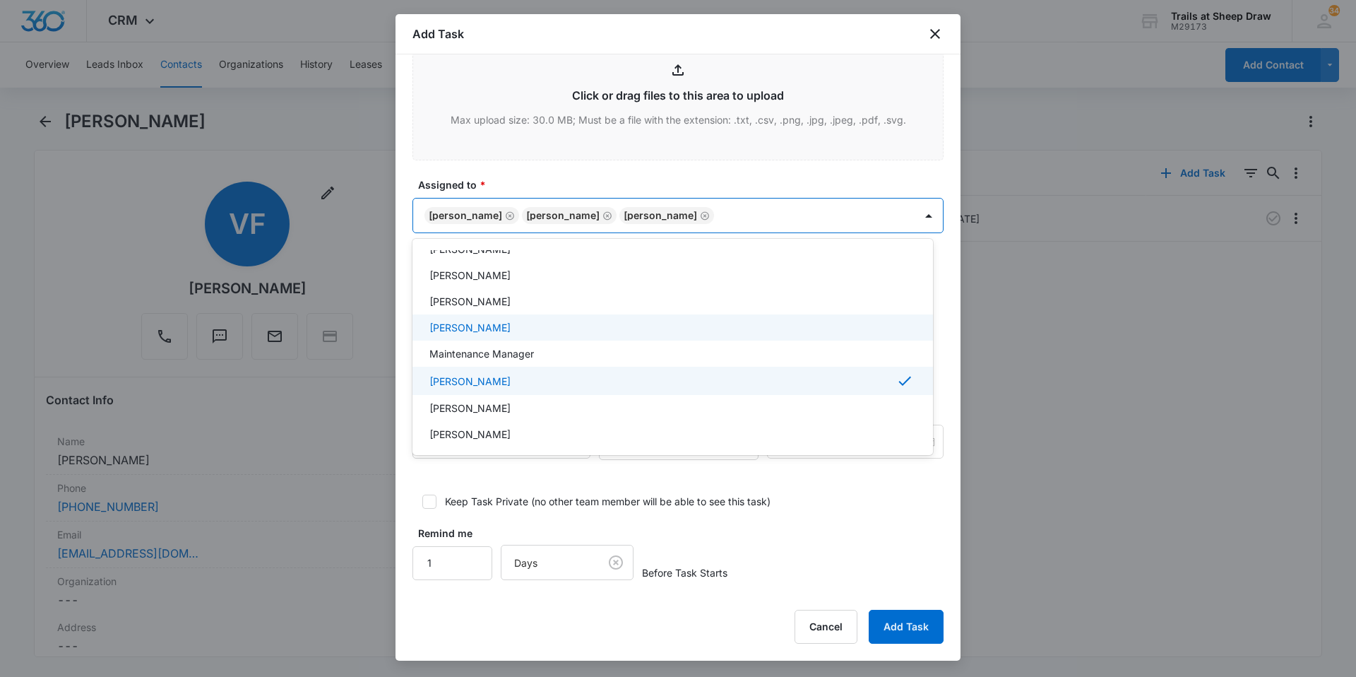
click at [870, 215] on div at bounding box center [678, 338] width 1356 height 677
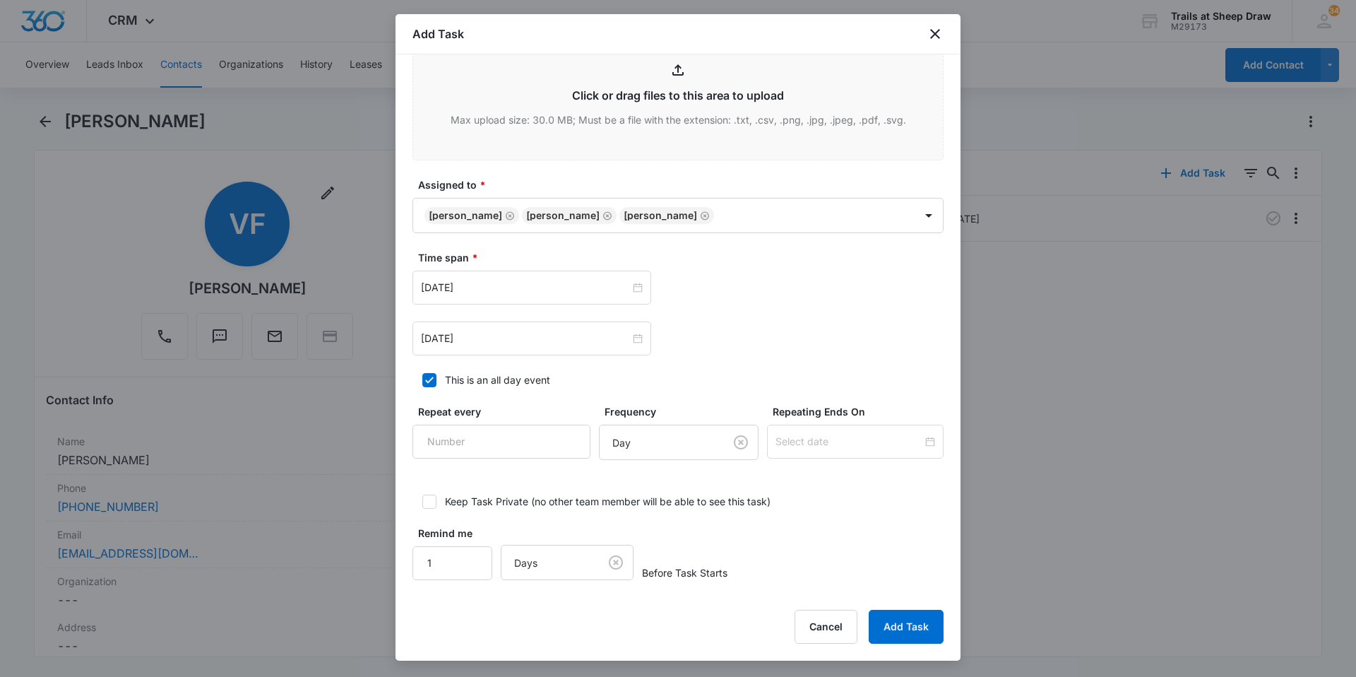
scroll to position [731, 0]
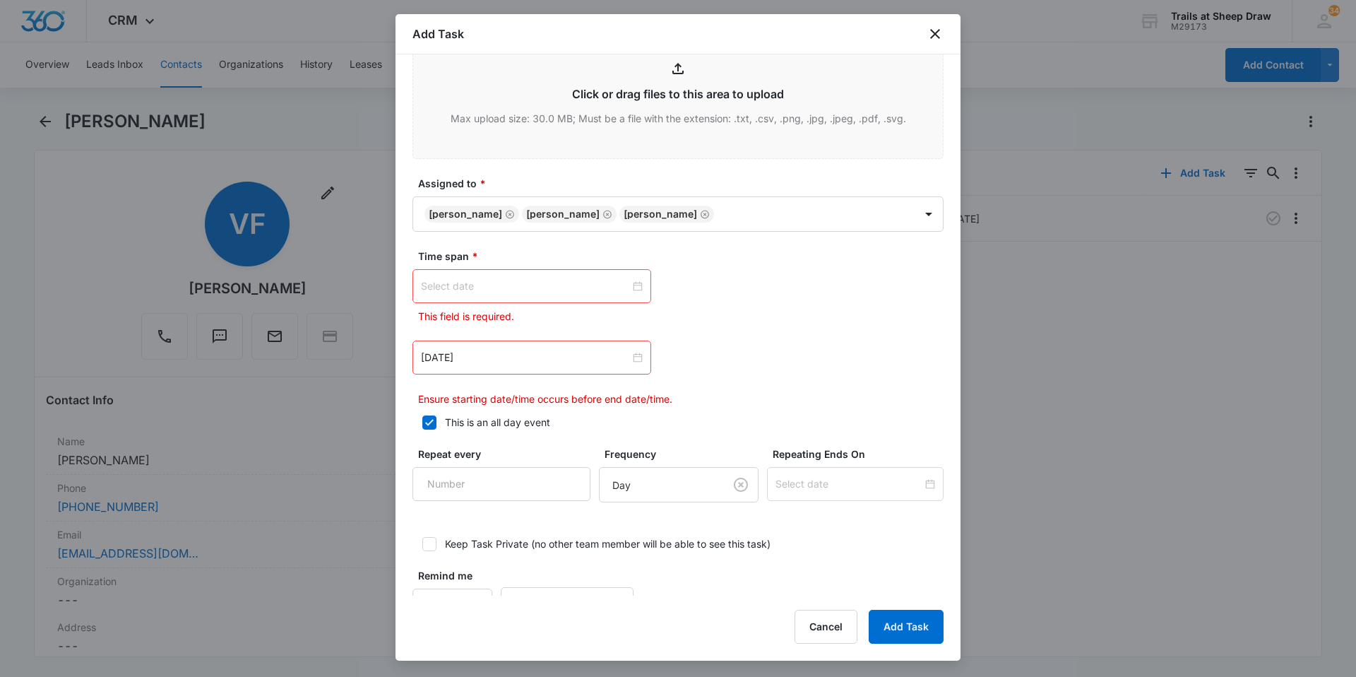
click at [633, 285] on div at bounding box center [532, 286] width 222 height 16
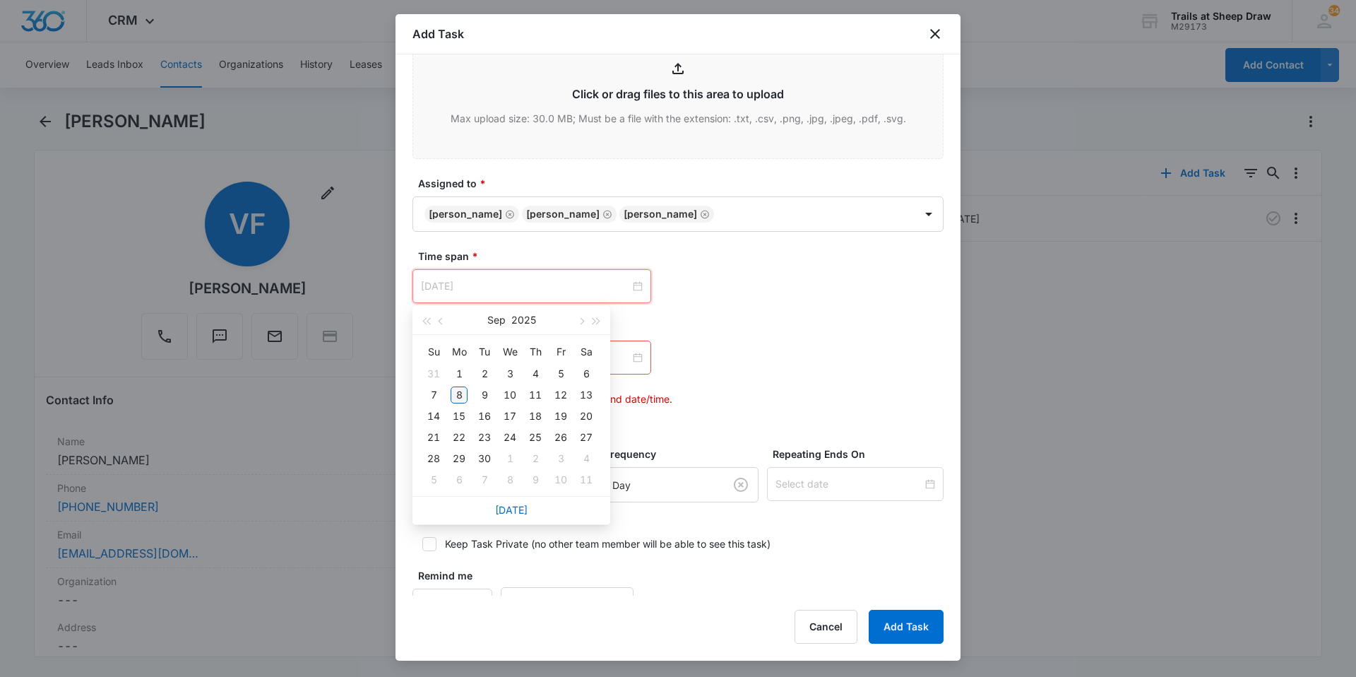
type input "[DATE]"
click at [465, 388] on div "8" at bounding box center [459, 394] width 17 height 17
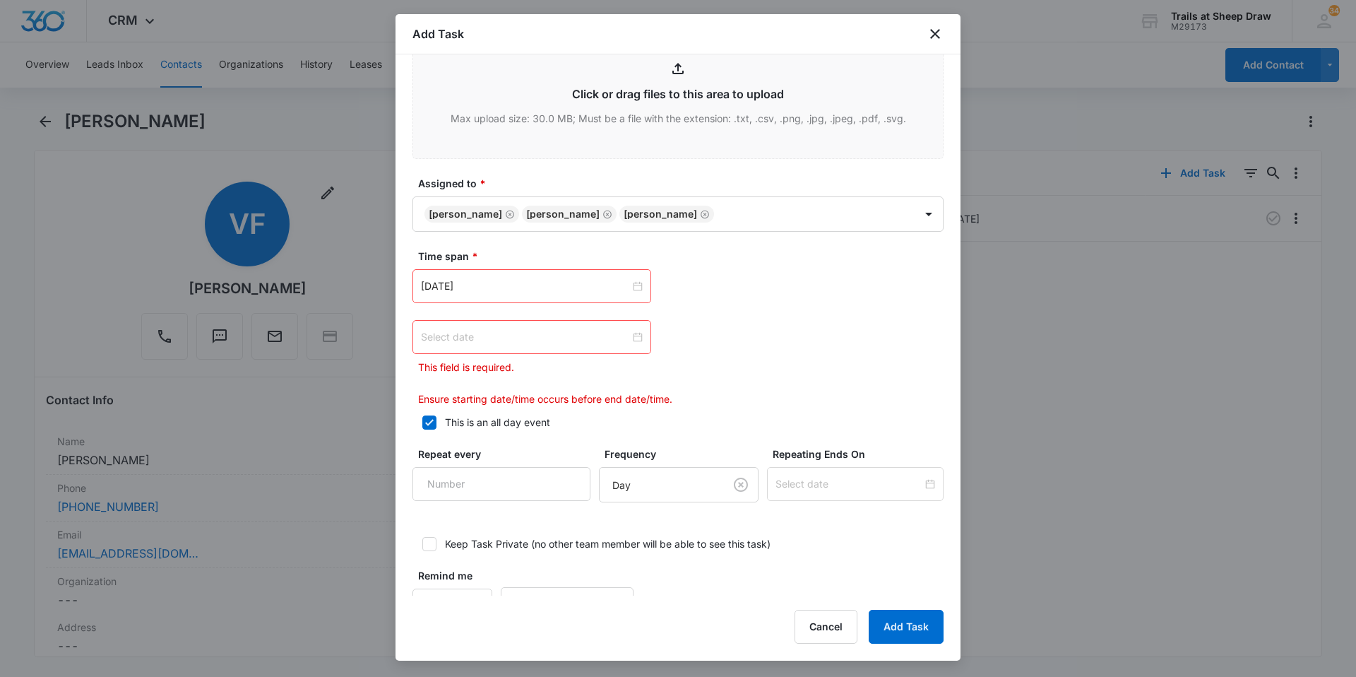
click at [632, 334] on div at bounding box center [532, 337] width 222 height 16
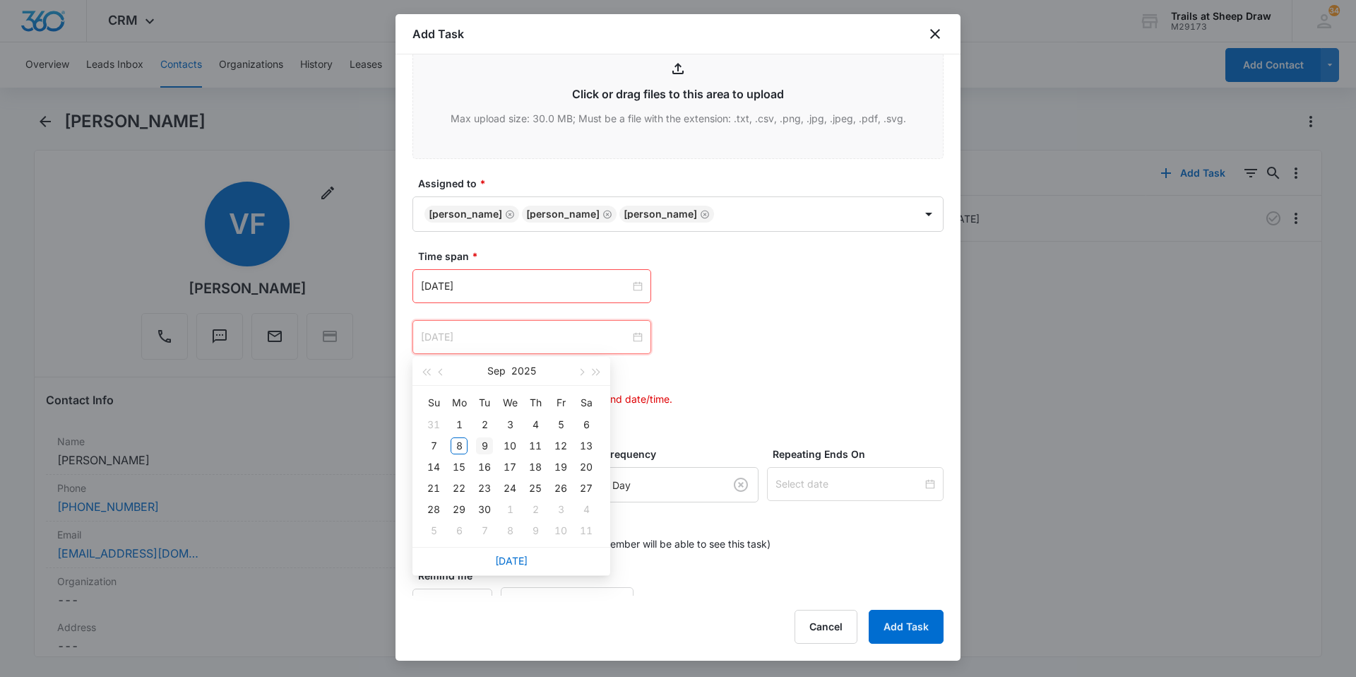
type input "[DATE]"
click at [485, 444] on div "9" at bounding box center [484, 445] width 17 height 17
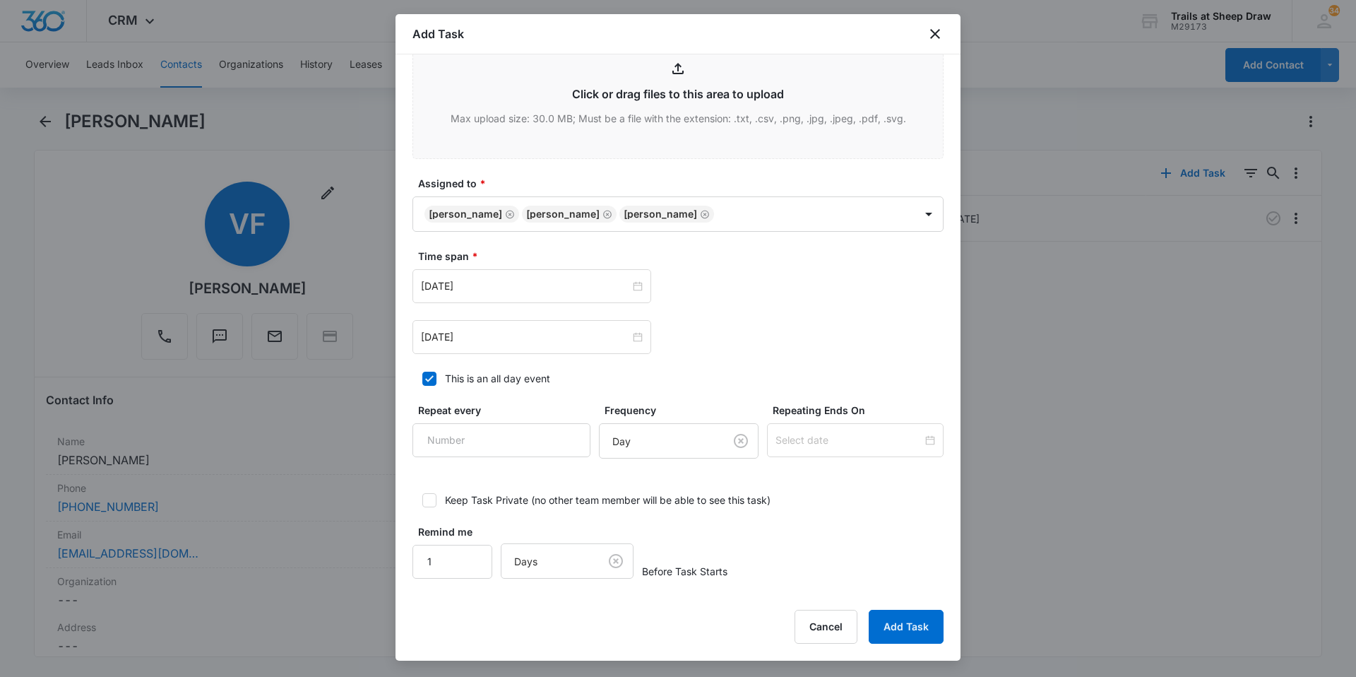
click at [793, 346] on div "[DATE] [DATE] Su Mo Tu We Th Fr Sa 31 1 2 3 4 5 6 7 8 9 10 11 12 13 14 15 16 17…" at bounding box center [678, 337] width 531 height 34
click at [893, 616] on button "Add Task" at bounding box center [906, 627] width 75 height 34
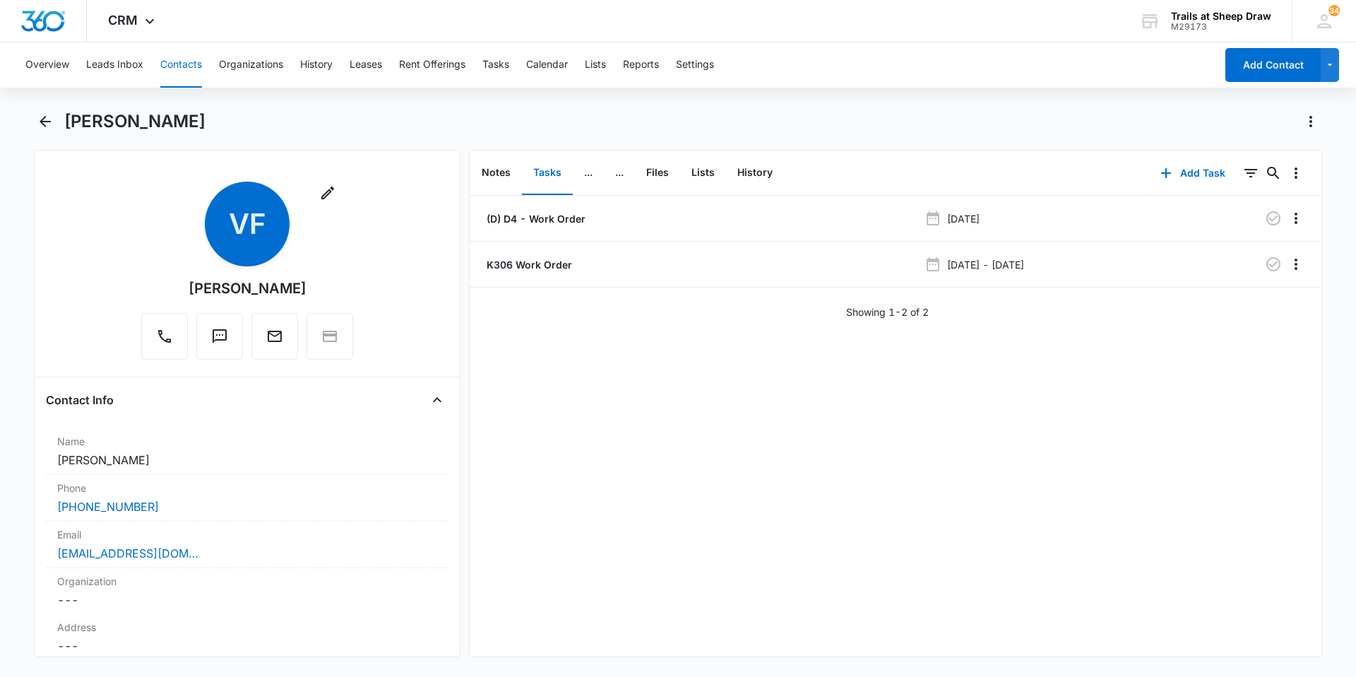
click at [542, 173] on button "Tasks" at bounding box center [547, 173] width 51 height 44
click at [173, 71] on button "Contacts" at bounding box center [181, 64] width 42 height 45
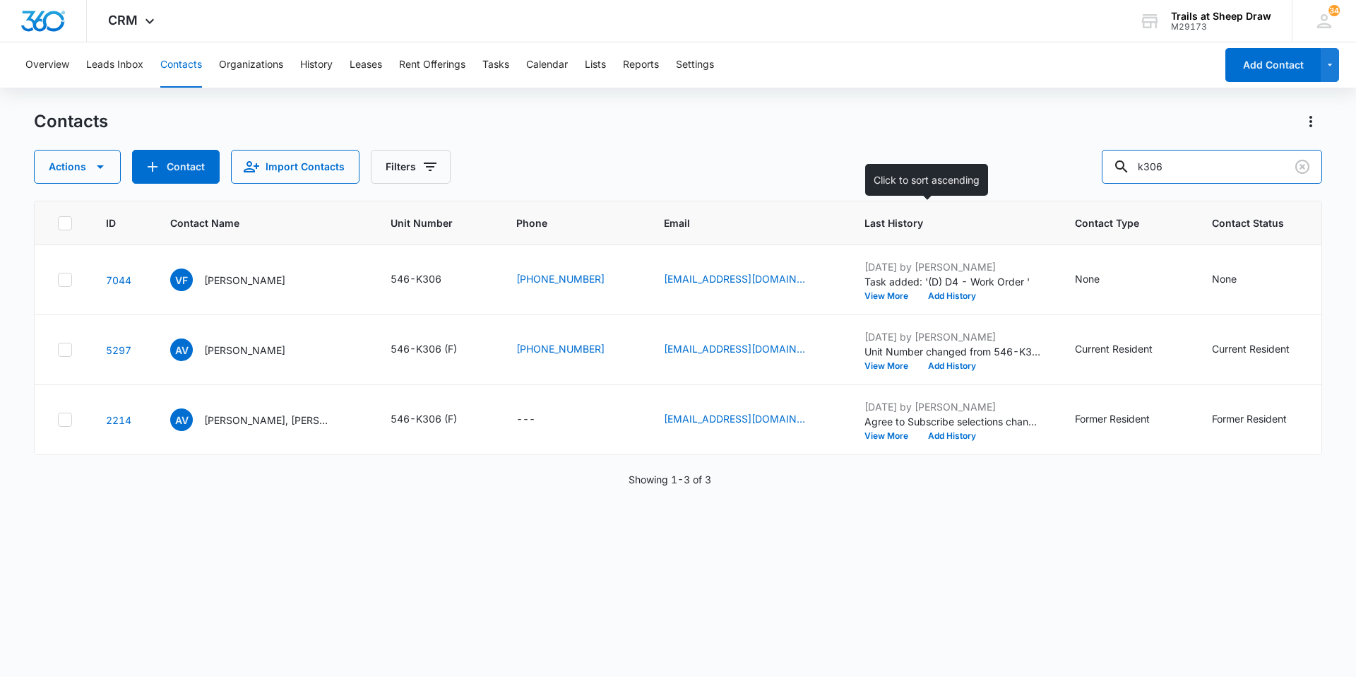
drag, startPoint x: 1193, startPoint y: 165, endPoint x: 832, endPoint y: 213, distance: 363.4
click at [829, 208] on div "Contacts Actions Contact Import Contacts Filters k306 ID Contact Name Unit Numb…" at bounding box center [678, 392] width 1289 height 565
type input "r306"
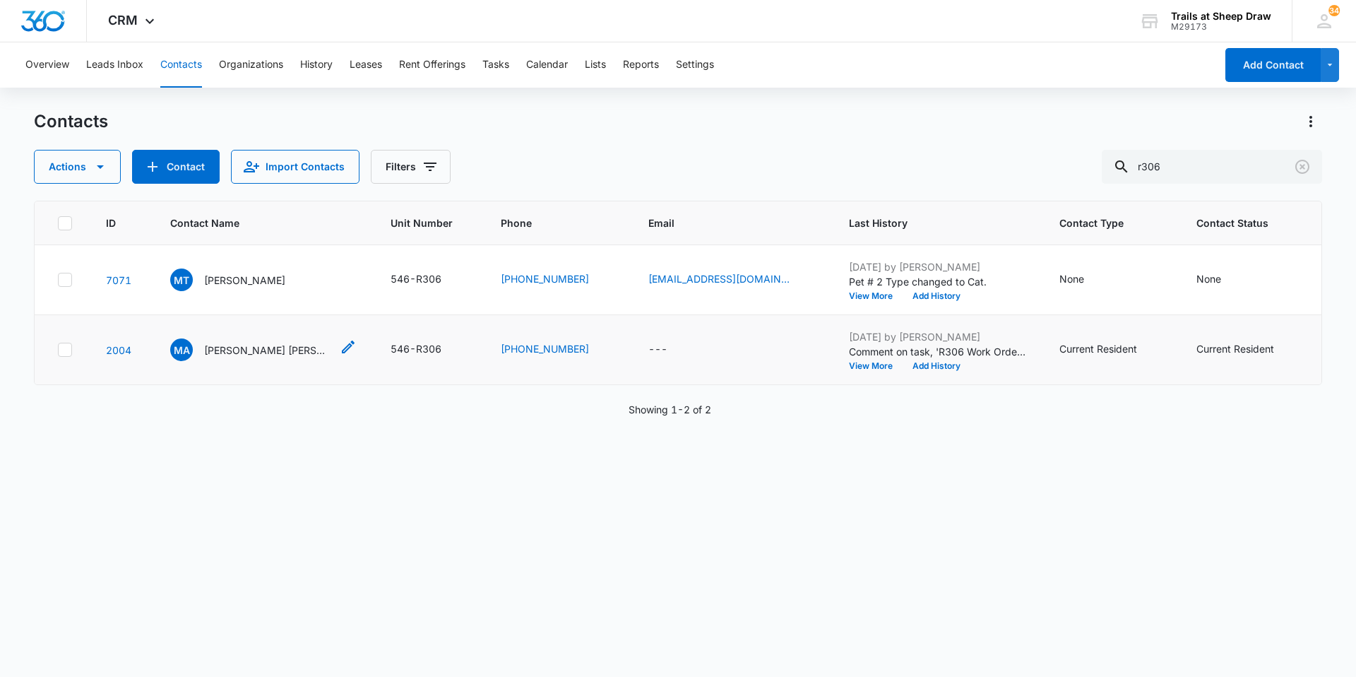
click at [286, 352] on p "[PERSON_NAME] [PERSON_NAME]" at bounding box center [267, 350] width 127 height 15
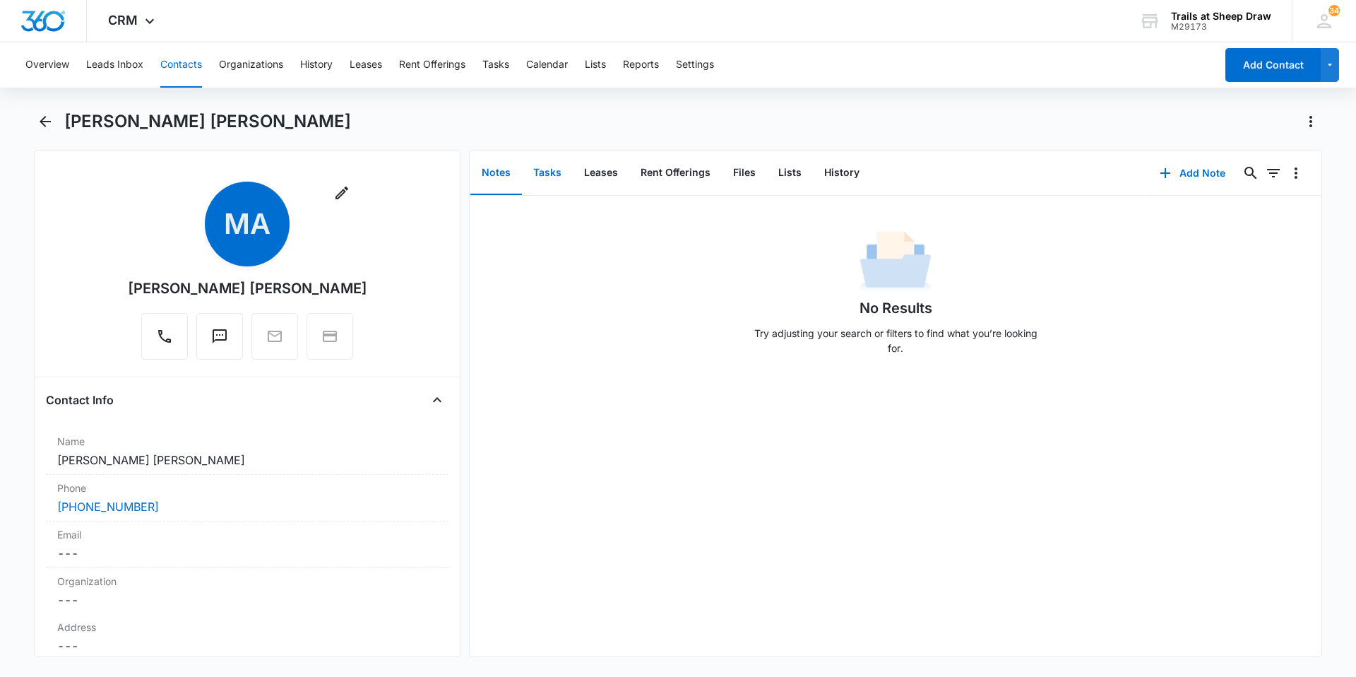
click at [552, 170] on button "Tasks" at bounding box center [547, 173] width 51 height 44
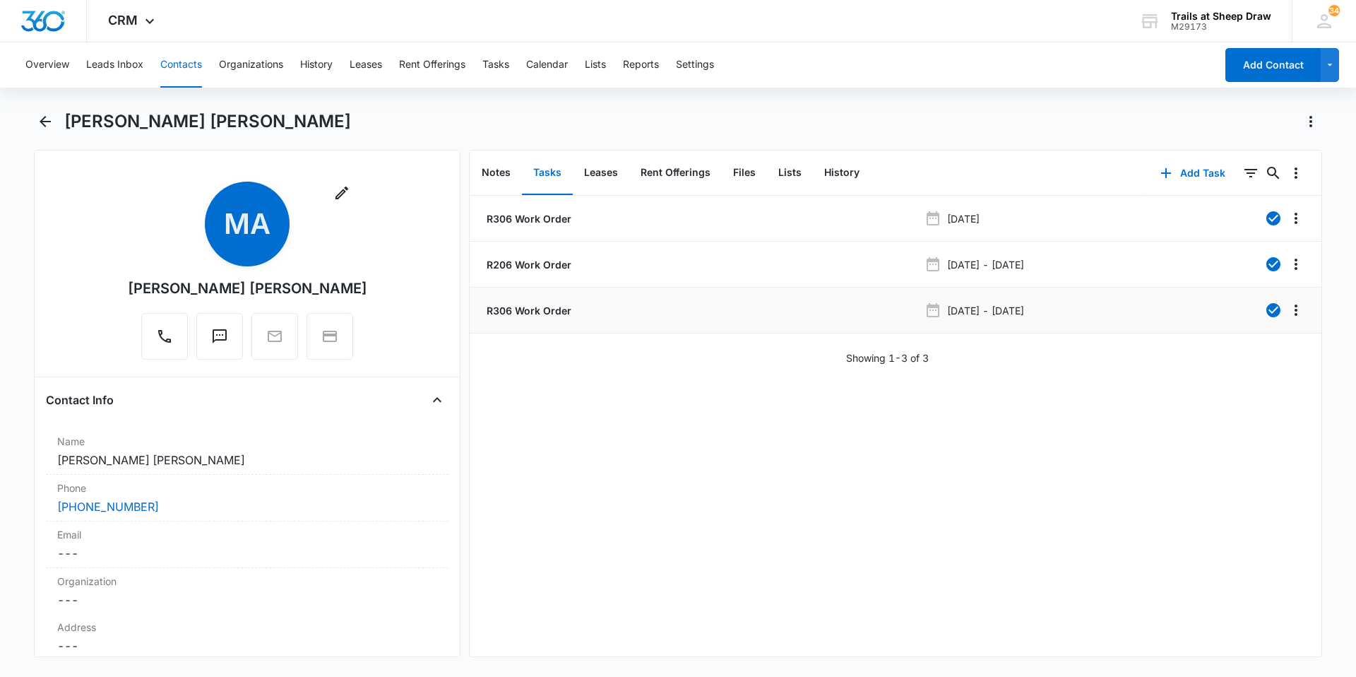
click at [538, 314] on p "R306 Work Order" at bounding box center [528, 310] width 88 height 15
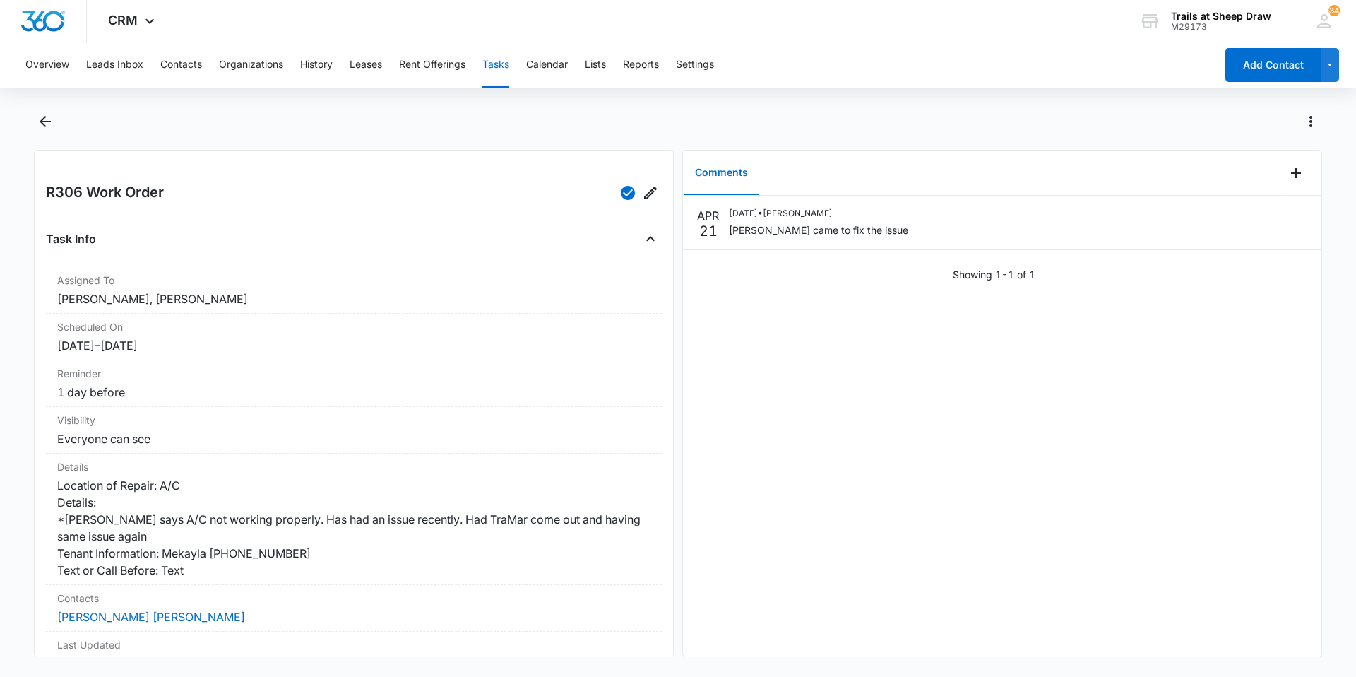
click at [492, 60] on button "Tasks" at bounding box center [496, 64] width 27 height 45
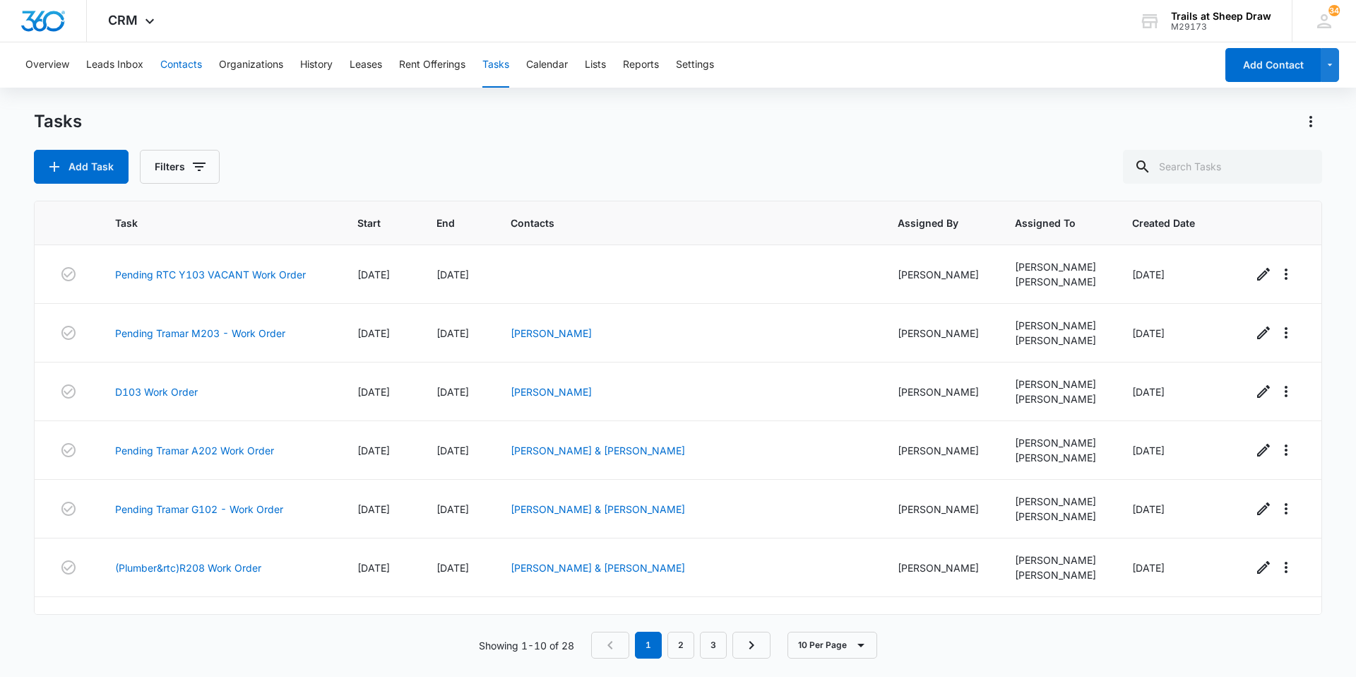
click at [202, 72] on button "Contacts" at bounding box center [181, 64] width 42 height 45
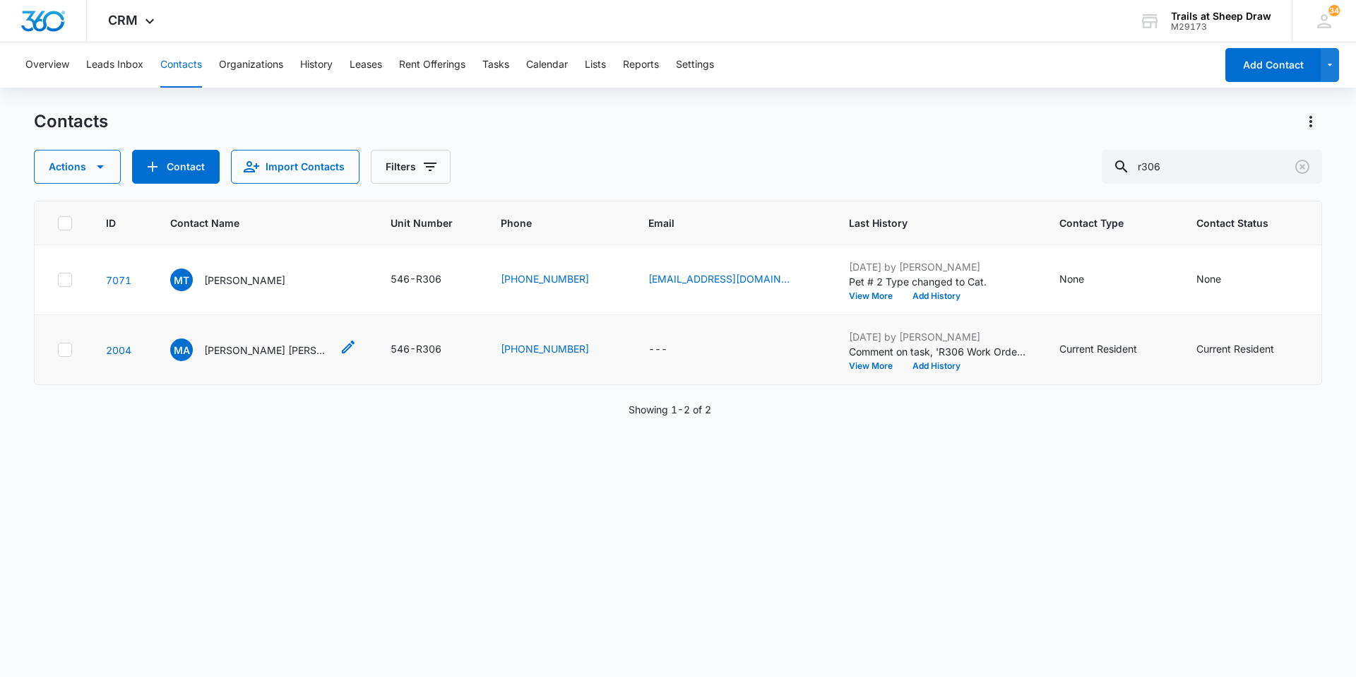
click at [239, 353] on p "[PERSON_NAME] [PERSON_NAME]" at bounding box center [267, 350] width 127 height 15
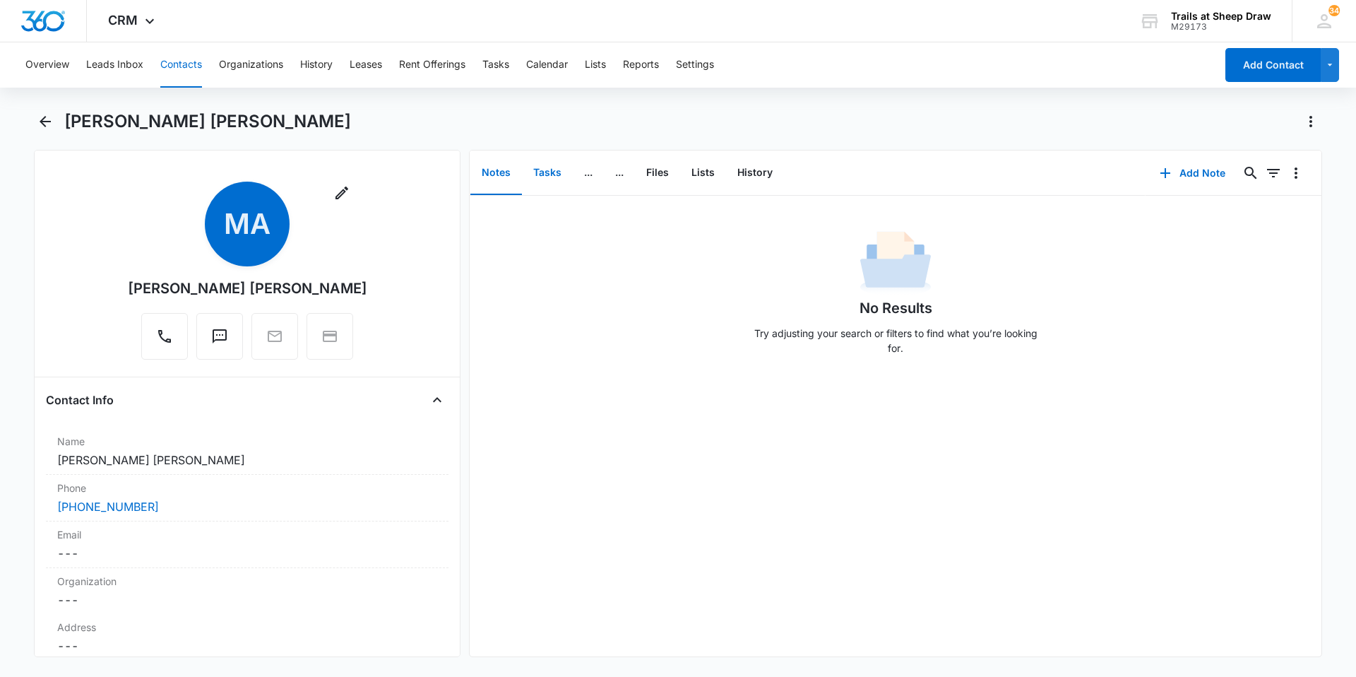
click at [542, 181] on button "Tasks" at bounding box center [547, 173] width 51 height 44
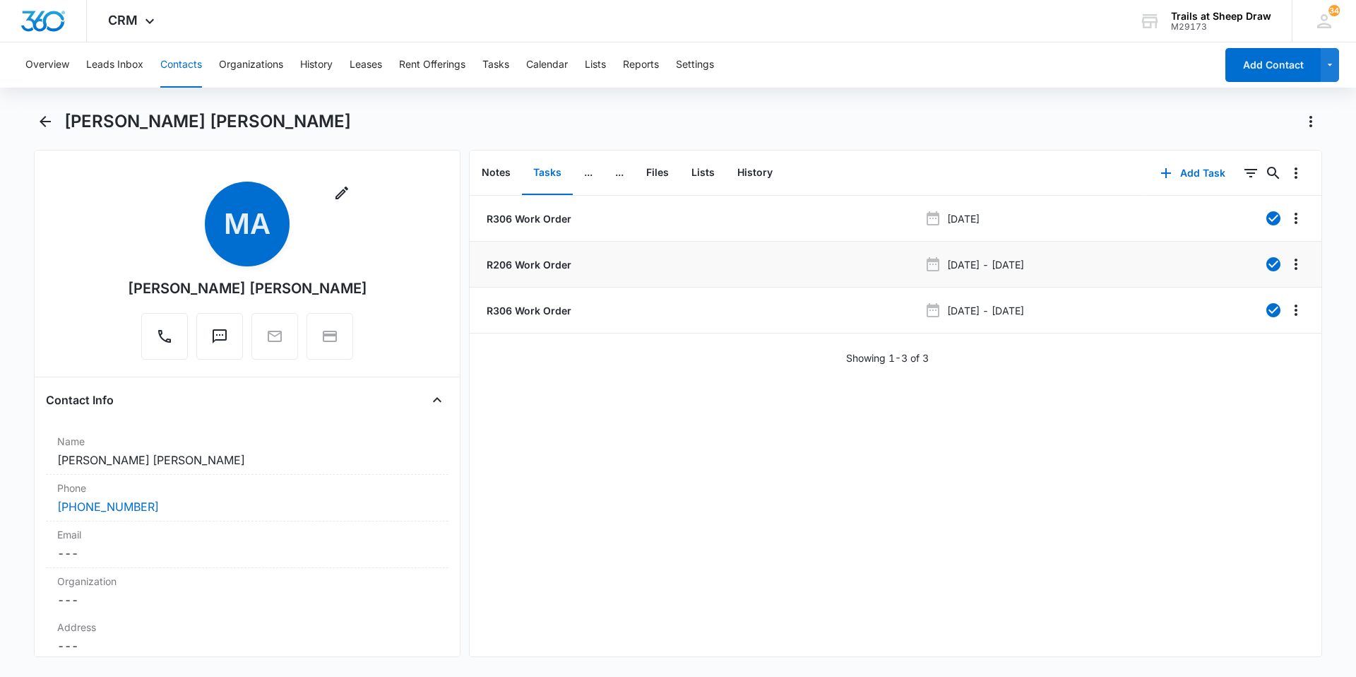
click at [538, 273] on li "R206 Work Order [DATE] - [DATE]" at bounding box center [896, 265] width 852 height 46
click at [541, 268] on p "R206 Work Order" at bounding box center [528, 264] width 88 height 15
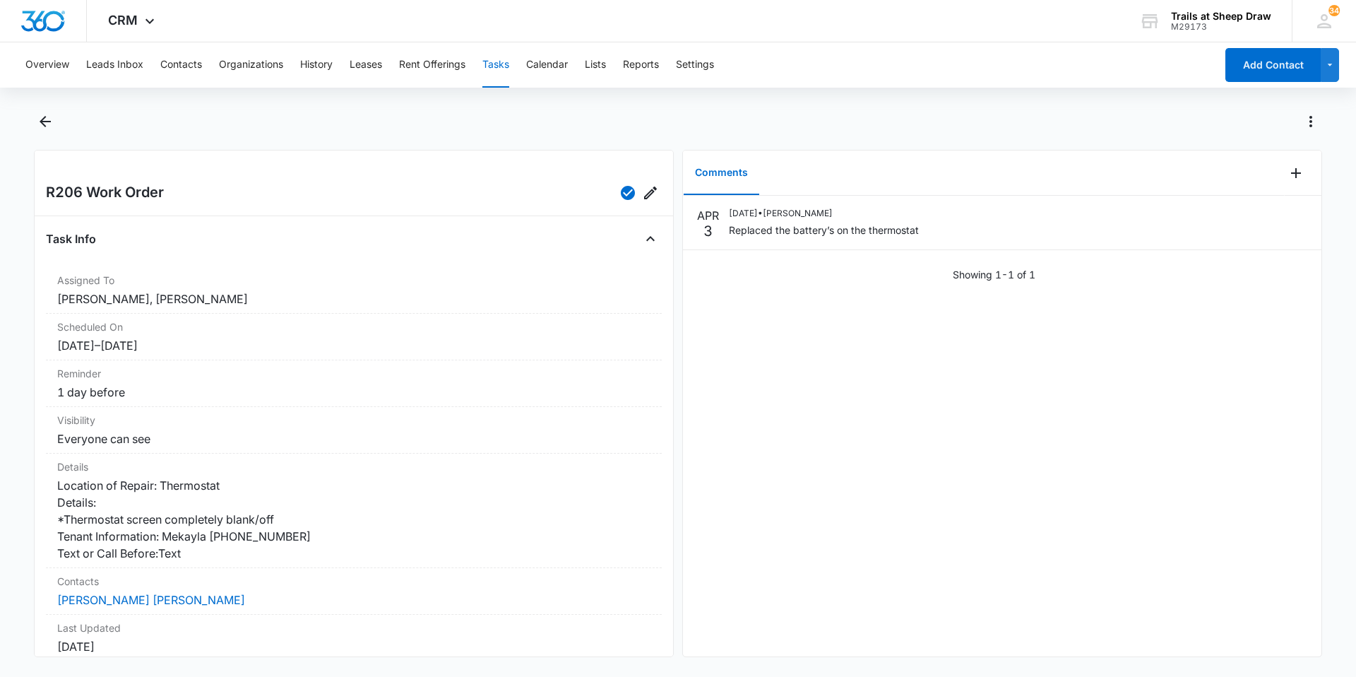
click at [498, 59] on button "Tasks" at bounding box center [496, 64] width 27 height 45
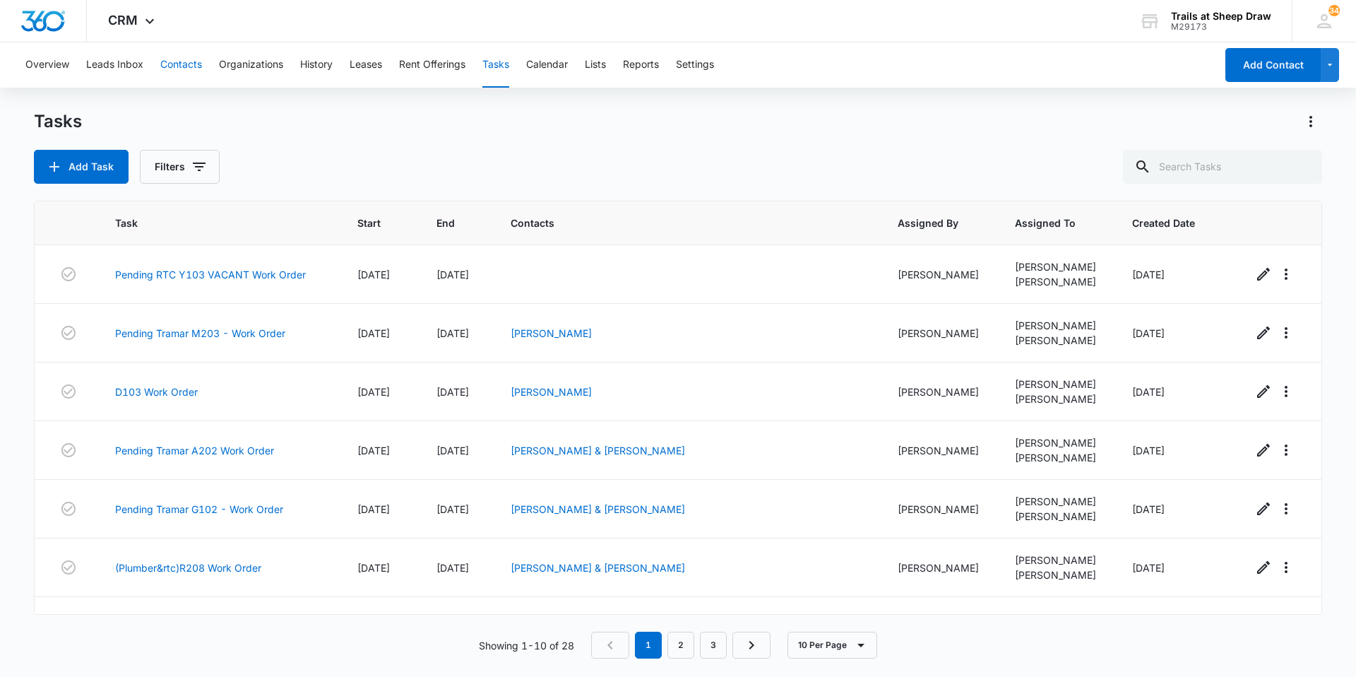
click at [173, 64] on button "Contacts" at bounding box center [181, 64] width 42 height 45
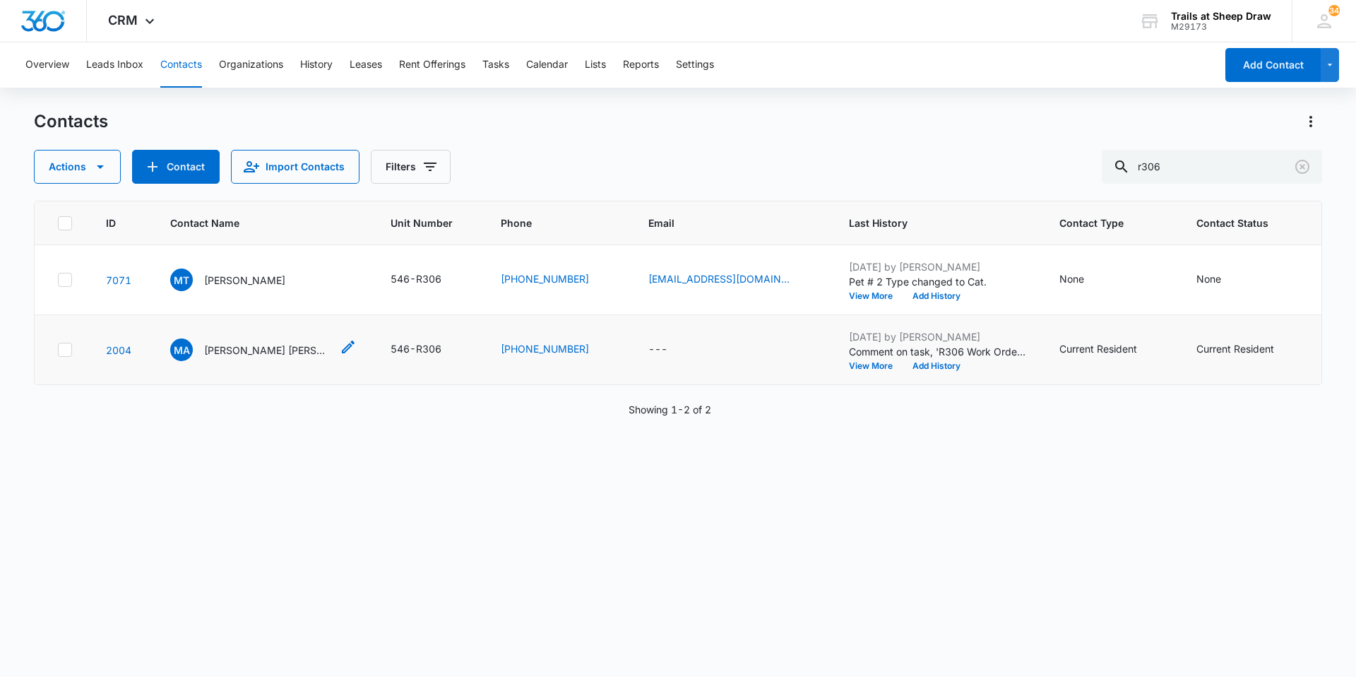
click at [220, 358] on div "MA [PERSON_NAME] [PERSON_NAME]" at bounding box center [250, 349] width 161 height 23
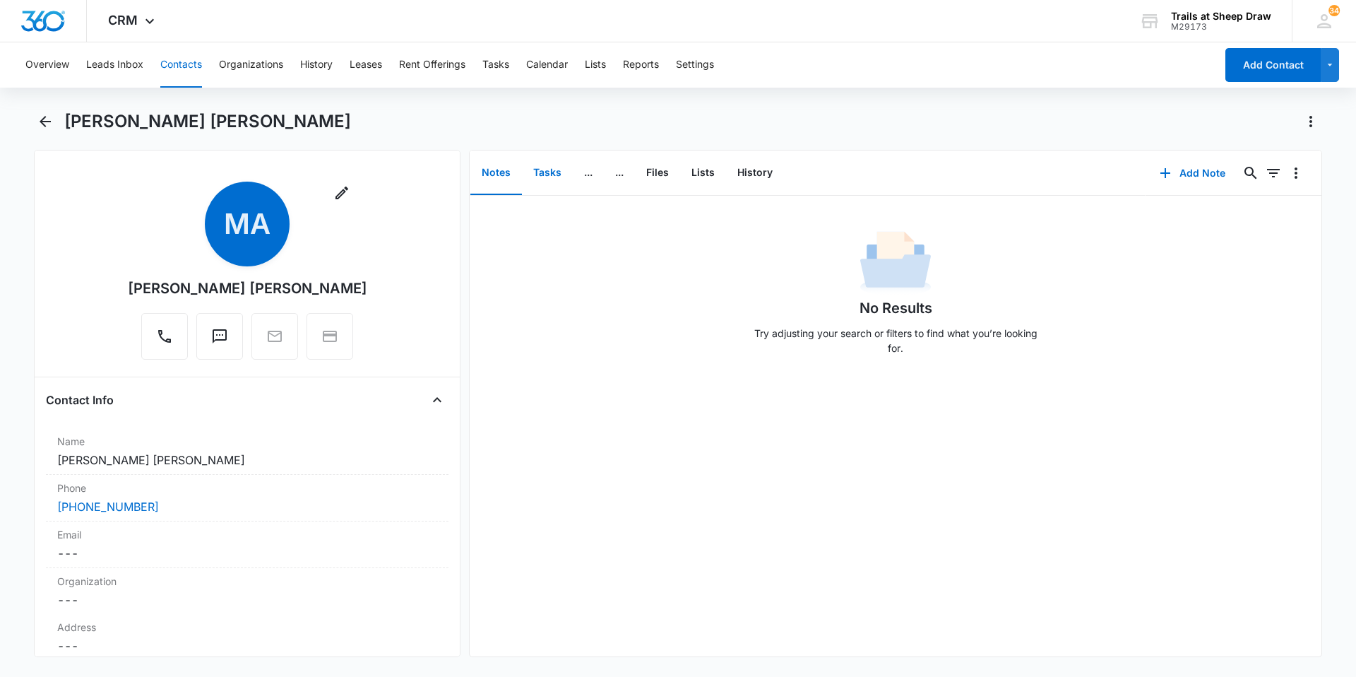
click at [553, 172] on button "Tasks" at bounding box center [547, 173] width 51 height 44
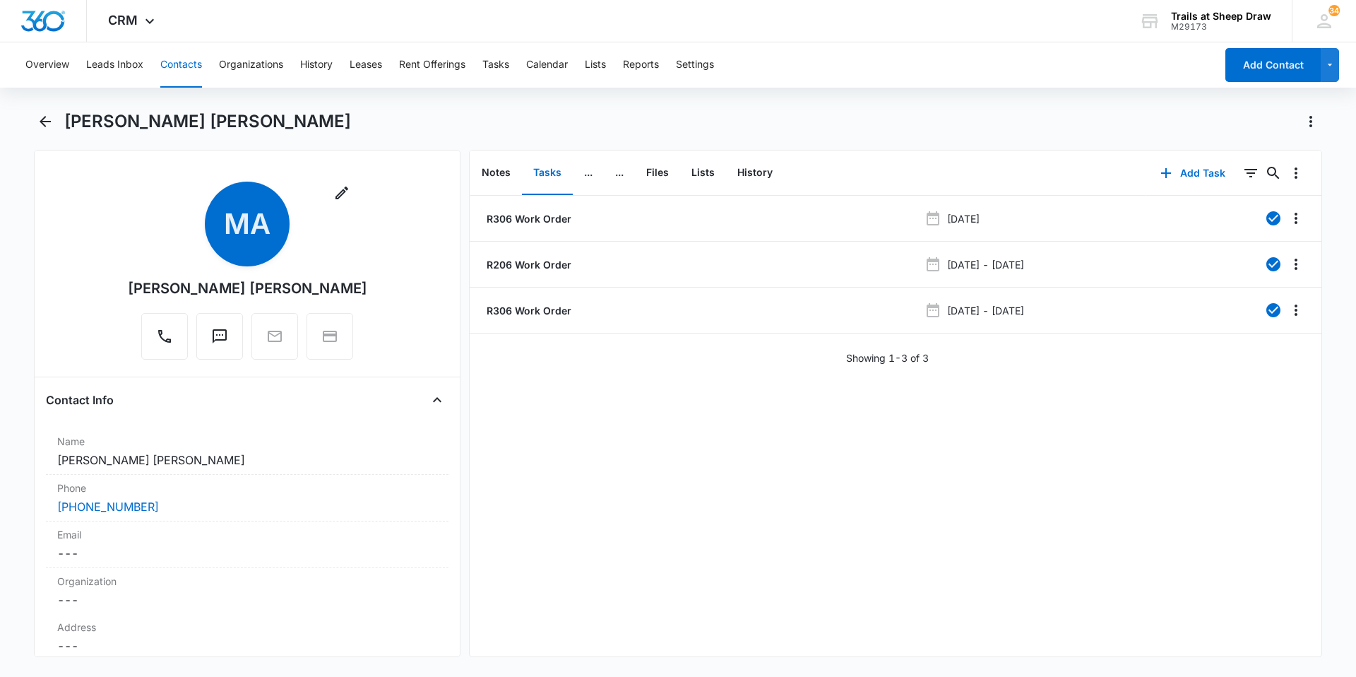
click at [553, 172] on button "Tasks" at bounding box center [547, 173] width 51 height 44
drag, startPoint x: 179, startPoint y: 57, endPoint x: 182, endPoint y: 66, distance: 10.1
click at [180, 64] on button "Contacts" at bounding box center [181, 64] width 42 height 45
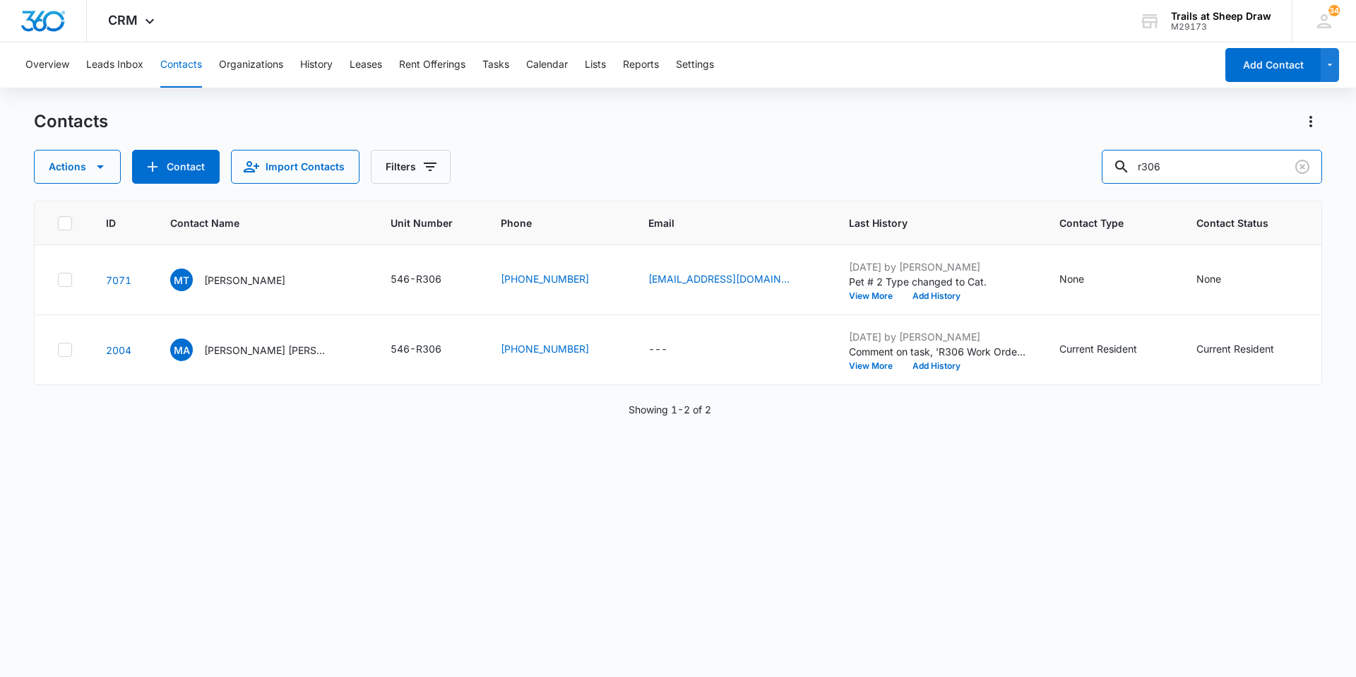
drag, startPoint x: 1203, startPoint y: 153, endPoint x: 1069, endPoint y: 177, distance: 136.5
click at [1070, 170] on div "Actions Contact Import Contacts Filters r306" at bounding box center [678, 167] width 1289 height 34
type input "w101"
